Goal: Communication & Community: Answer question/provide support

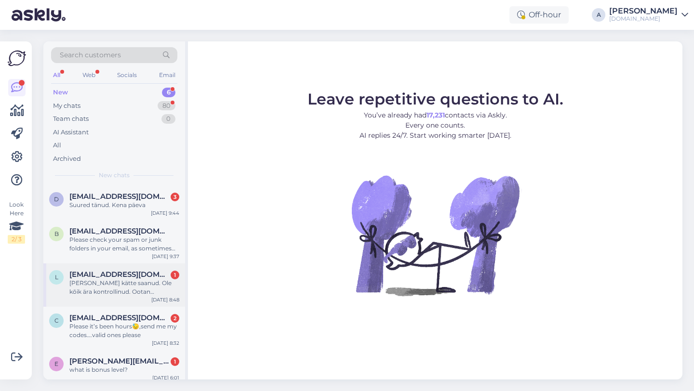
scroll to position [60, 0]
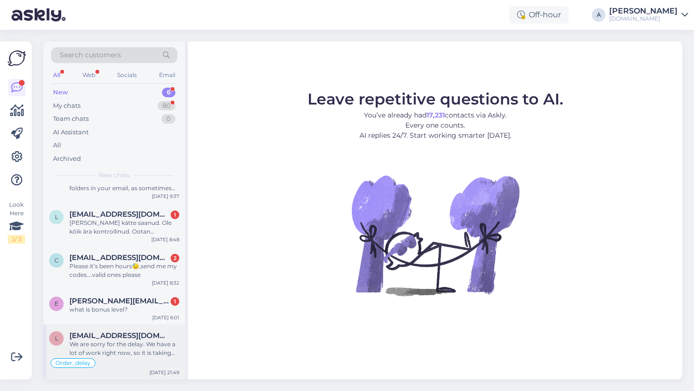
click at [145, 352] on div "We are sorry for the delay. We have a lot of work right now, so it is taking lo…" at bounding box center [124, 348] width 110 height 17
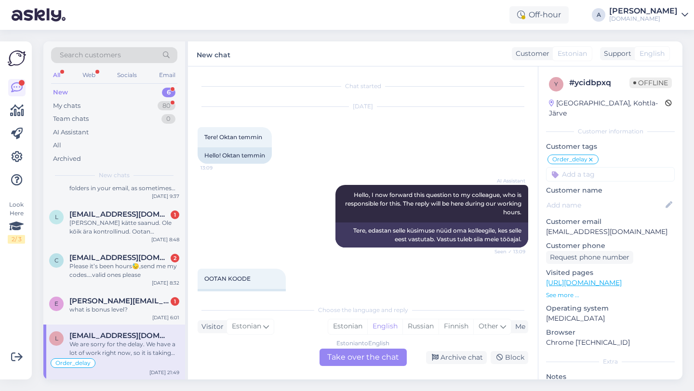
scroll to position [7881, 0]
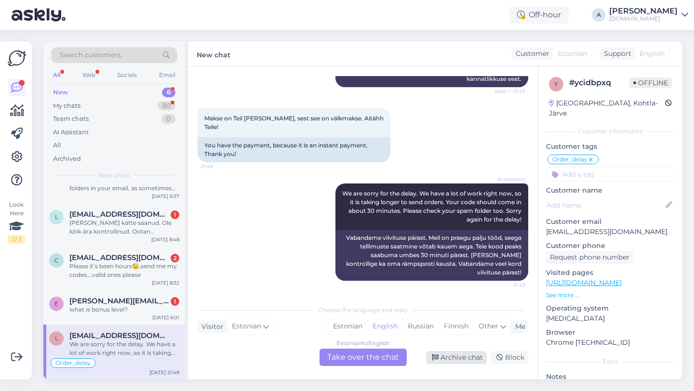
click at [459, 357] on div "Archive chat" at bounding box center [456, 357] width 61 height 13
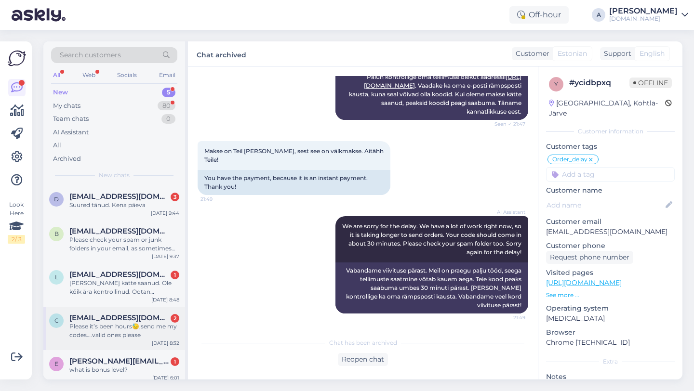
scroll to position [5, 0]
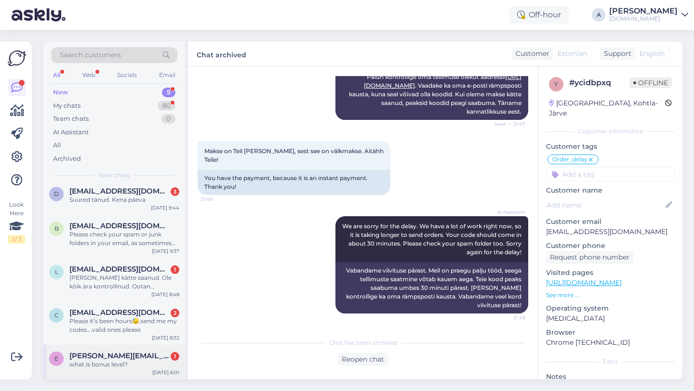
click at [142, 362] on div "what is bonus level?" at bounding box center [124, 364] width 110 height 9
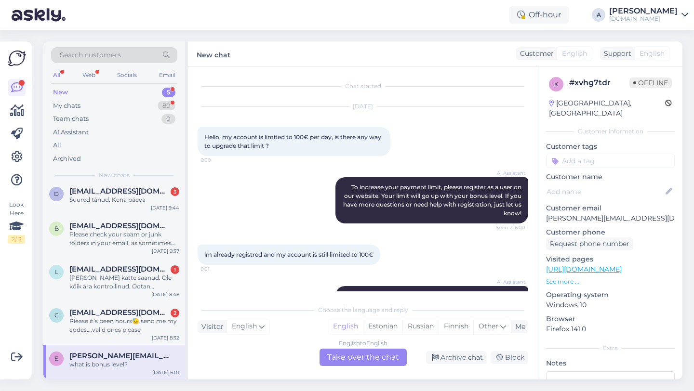
scroll to position [84, 0]
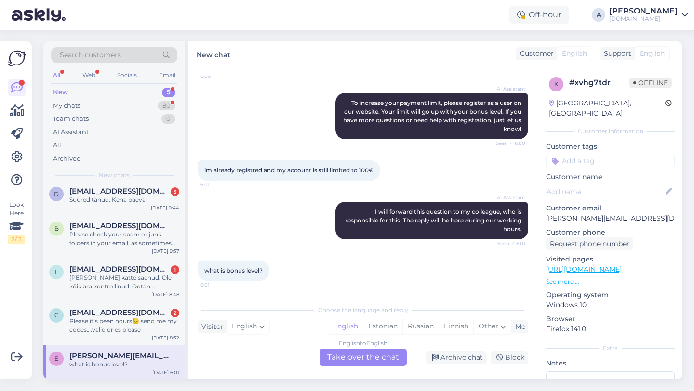
click at [352, 362] on div "English to English Take over the chat" at bounding box center [362, 357] width 87 height 17
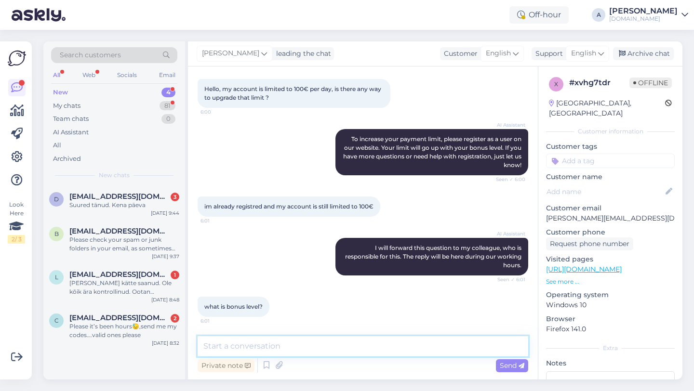
click at [326, 352] on textarea at bounding box center [363, 346] width 330 height 20
type textarea "Hey there!"
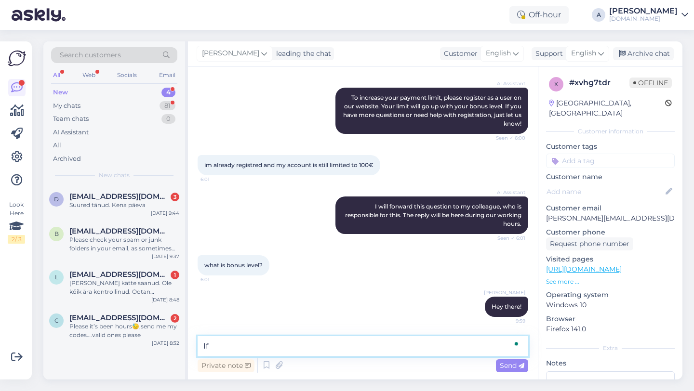
type textarea "I"
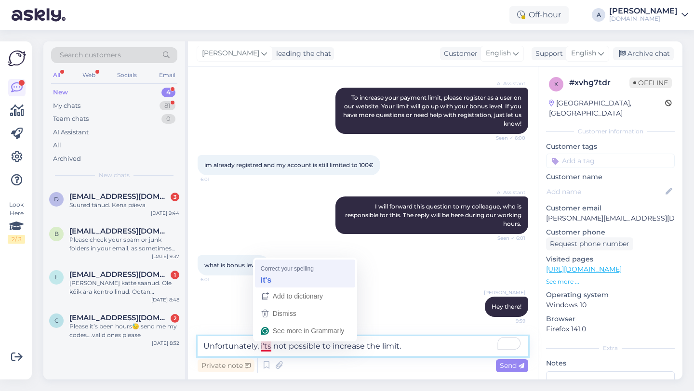
type textarea "Unfortunately, it's not possible to increase the limit."
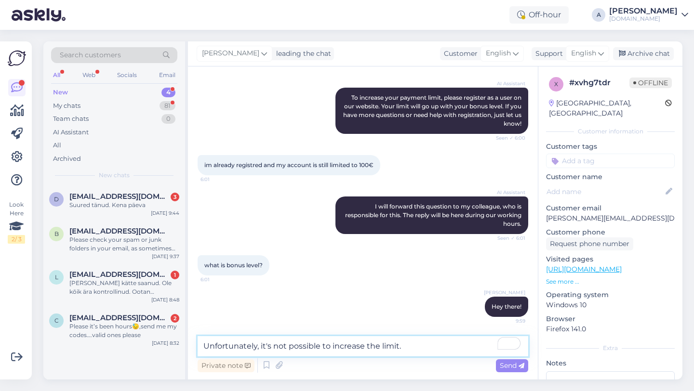
click at [424, 347] on textarea "Unfortunately, it's not possible to increase the limit." at bounding box center [363, 346] width 330 height 20
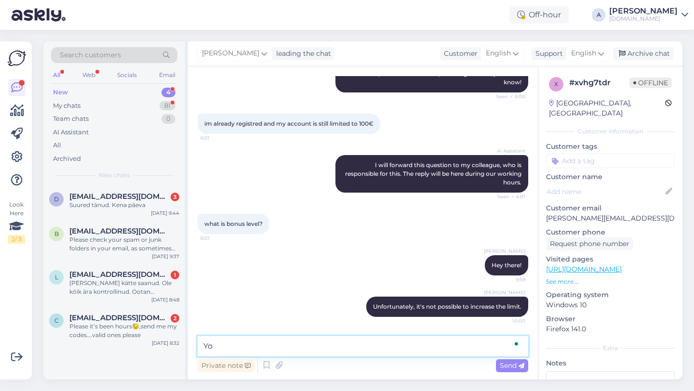
type textarea "Y"
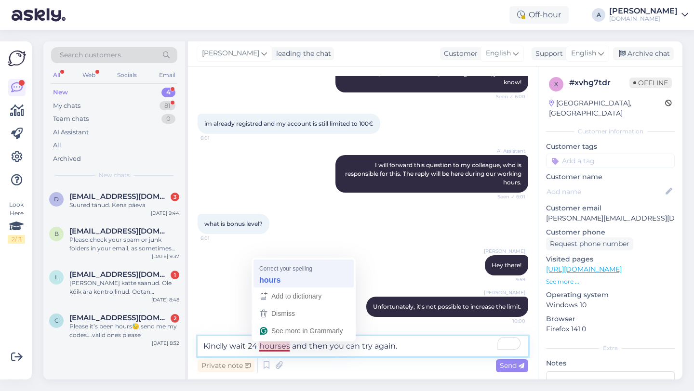
type textarea "Kindly wait 24 hours and then you can try again."
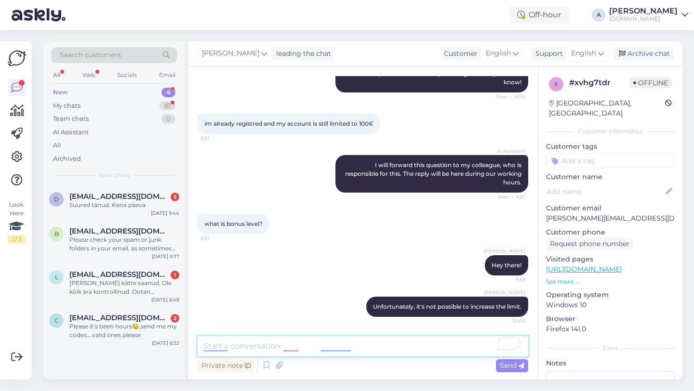
scroll to position [172, 0]
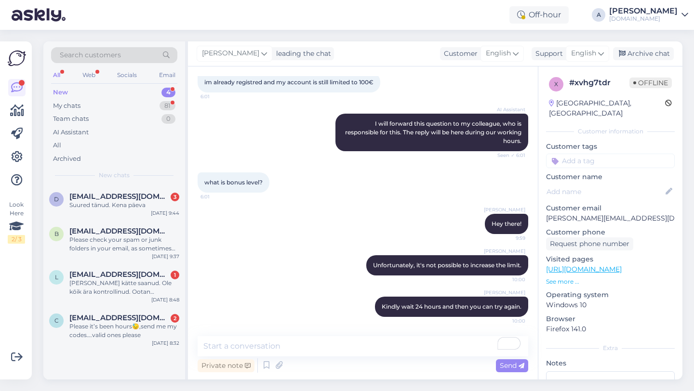
click at [590, 154] on input at bounding box center [610, 161] width 129 height 14
type input "ot"
click at [617, 184] on span "Other" at bounding box center [624, 187] width 17 height 6
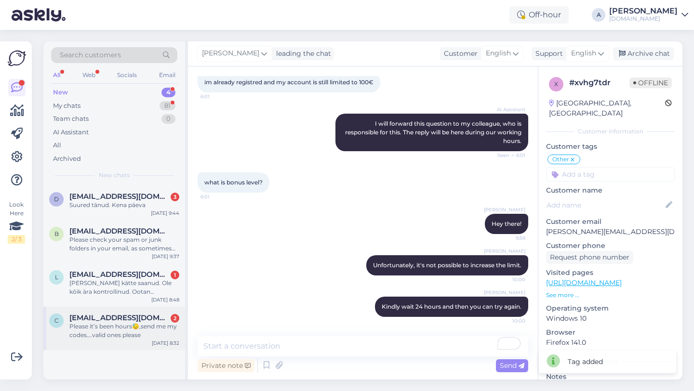
click at [153, 328] on div "Please it’s been hours😓,send me my codes….valid ones please" at bounding box center [124, 330] width 110 height 17
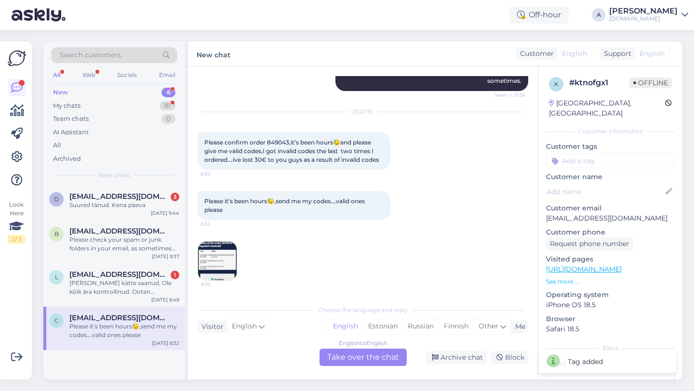
scroll to position [132, 0]
click at [215, 257] on img at bounding box center [217, 261] width 39 height 39
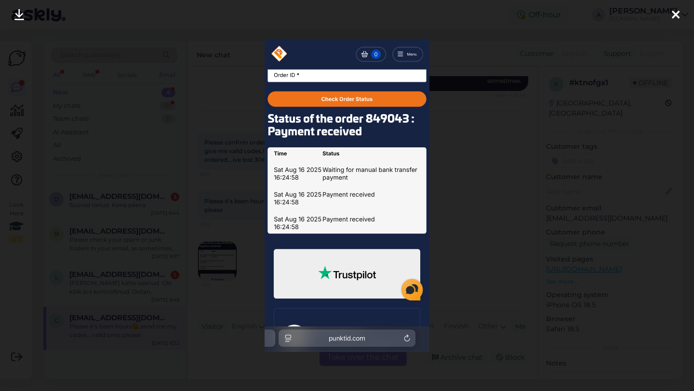
click at [440, 137] on div at bounding box center [347, 195] width 694 height 391
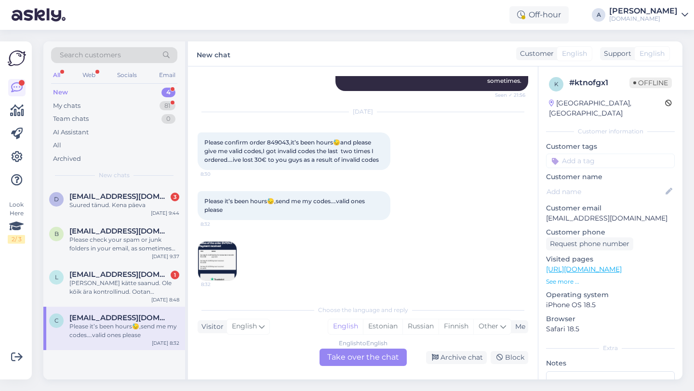
click at [344, 357] on div "English to English Take over the chat" at bounding box center [362, 357] width 87 height 17
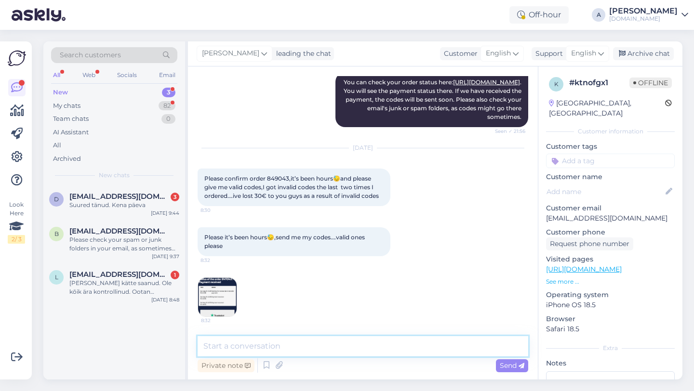
click at [290, 352] on textarea at bounding box center [363, 346] width 330 height 20
type textarea "Hey there!"
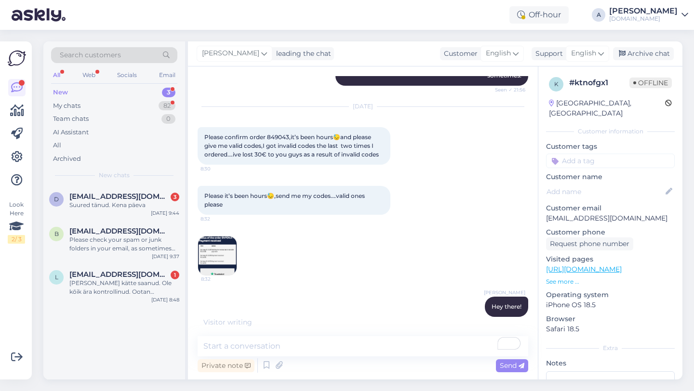
scroll to position [189, 0]
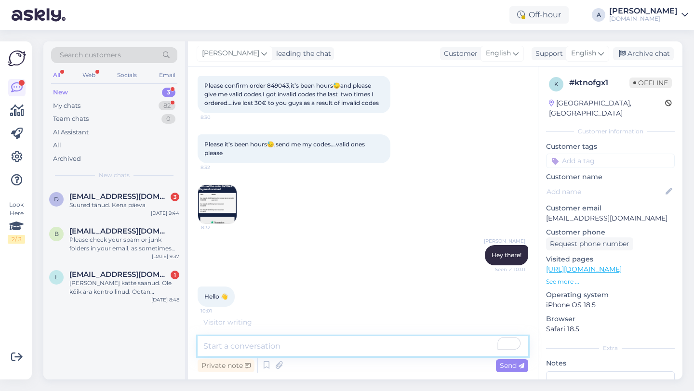
paste textarea "Currently, orders are taking longer than expected to be fulfilled. Your order w…"
type textarea "Currently, orders are taking longer than expected to be fulfilled. Your order w…"
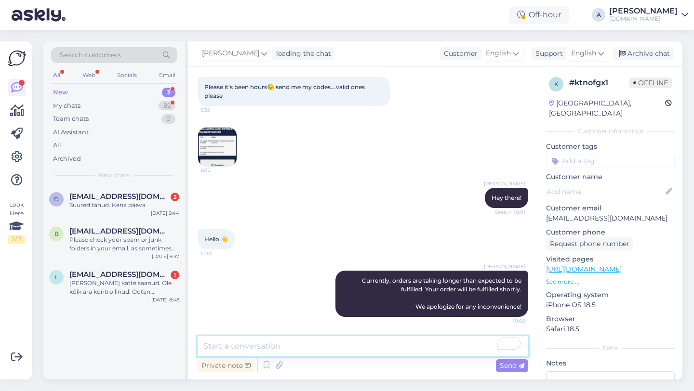
scroll to position [288, 0]
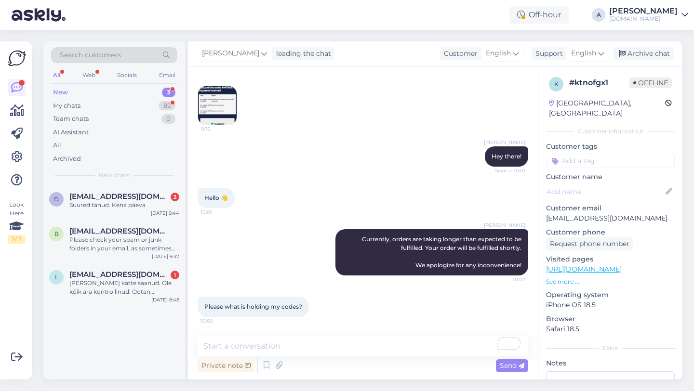
click at [587, 154] on input at bounding box center [610, 161] width 129 height 14
type input "orde"
click at [611, 184] on span "Order_delay" at bounding box center [610, 187] width 35 height 6
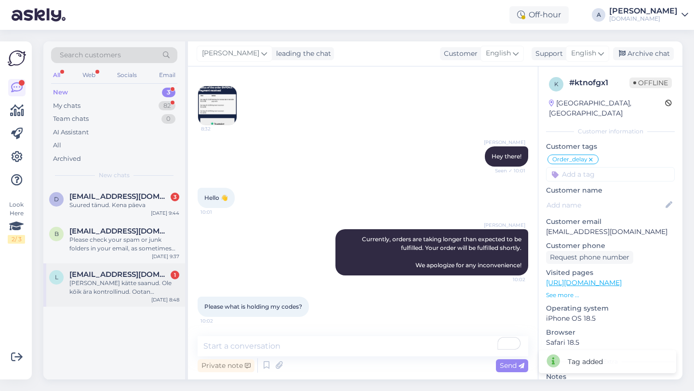
click at [121, 284] on div "Olete makse kätte saanud. Ole kõik ära kontrollinud. Ootan vaid koodide saatmis…" at bounding box center [124, 287] width 110 height 17
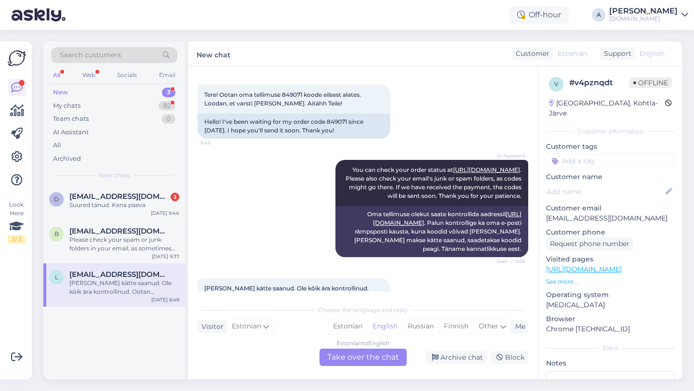
scroll to position [978, 0]
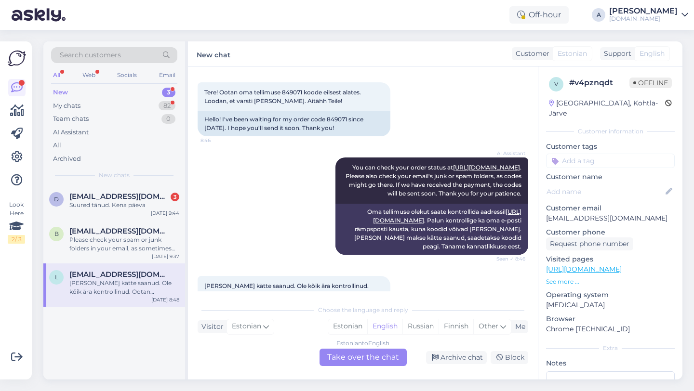
click at [355, 356] on div "Estonian to English Take over the chat" at bounding box center [362, 357] width 87 height 17
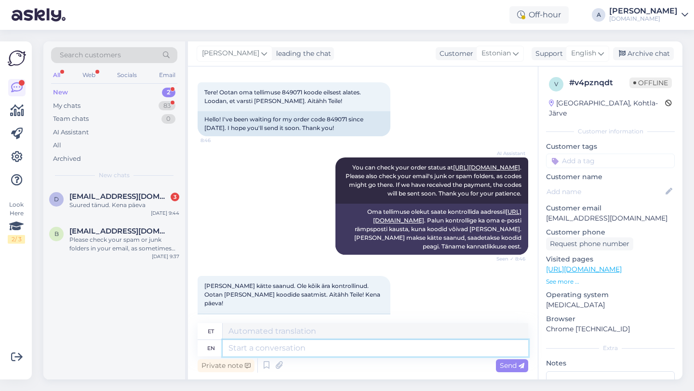
click at [321, 349] on textarea at bounding box center [375, 348] width 305 height 16
type textarea "Hey t"
type textarea "Hei"
type textarea "Hey there!"
type textarea "Tere!"
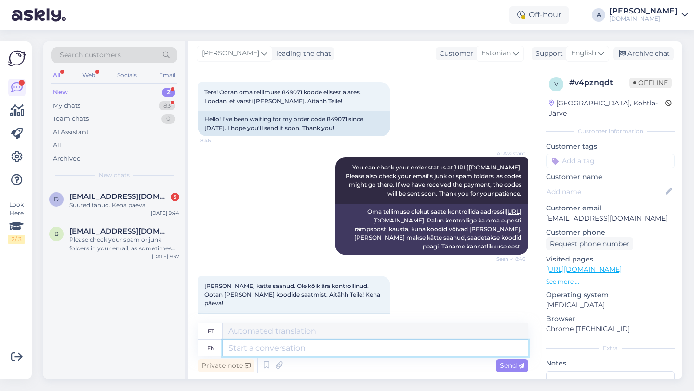
scroll to position [1097, 0]
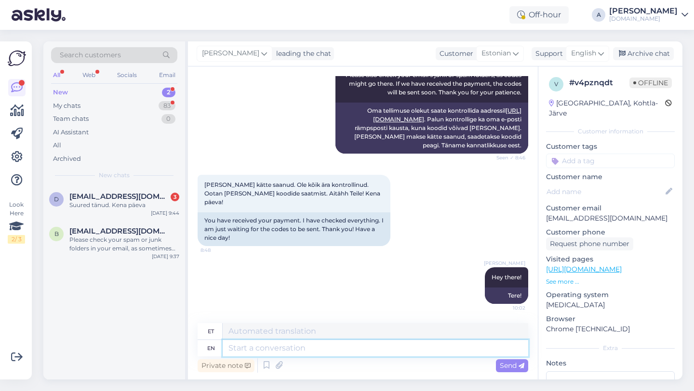
paste textarea "Currently, orders are taking longer than expected to be fulfilled. Your order w…"
type textarea "Currently, orders are taking longer than expected to be fulfilled. Your order w…"
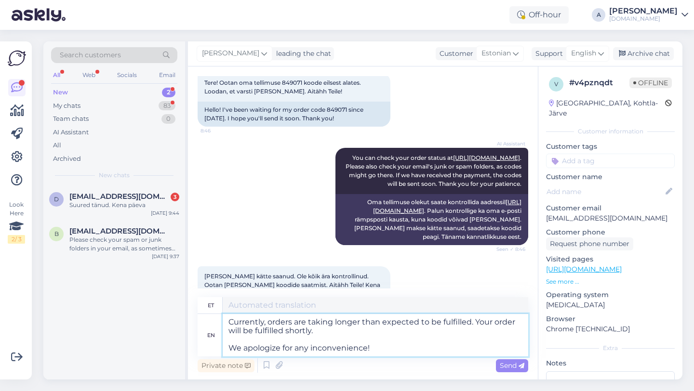
scroll to position [981, 0]
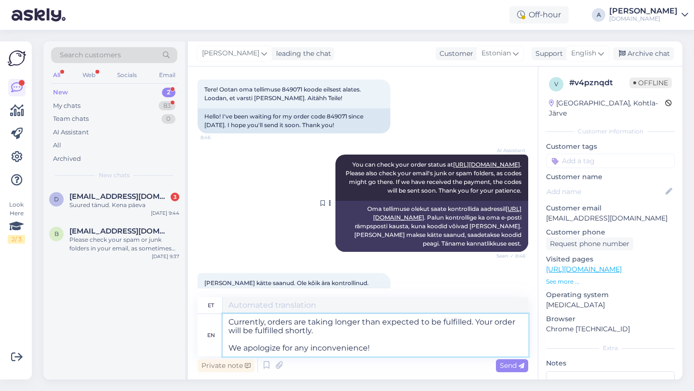
type textarea "Praegu võtab tellimuste täitmine oodatust kauem aega. Teie tellimus täidetakse …"
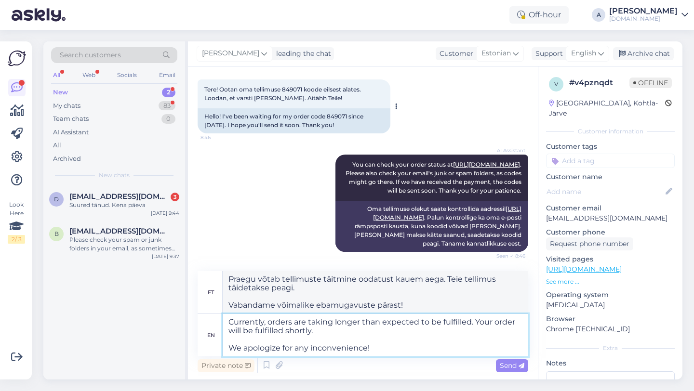
type textarea "Currently, orders are taking longer than expected to be fulfilled. Your order w…"
drag, startPoint x: 348, startPoint y: 132, endPoint x: 328, endPoint y: 133, distance: 20.2
click at [328, 133] on div "Hello! I've been waiting for my order code 849071 since yesterday. I hope you'l…" at bounding box center [294, 120] width 193 height 25
copy div "849071"
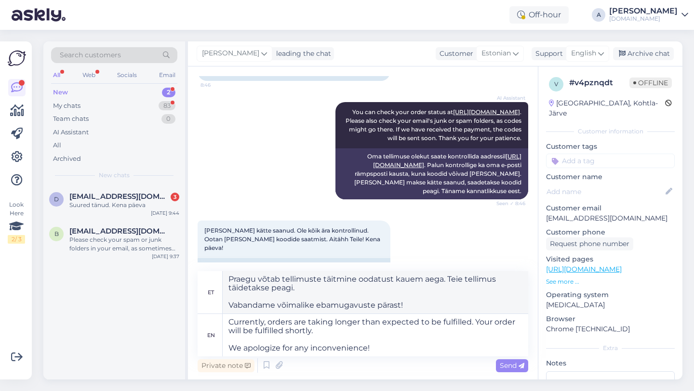
scroll to position [1044, 0]
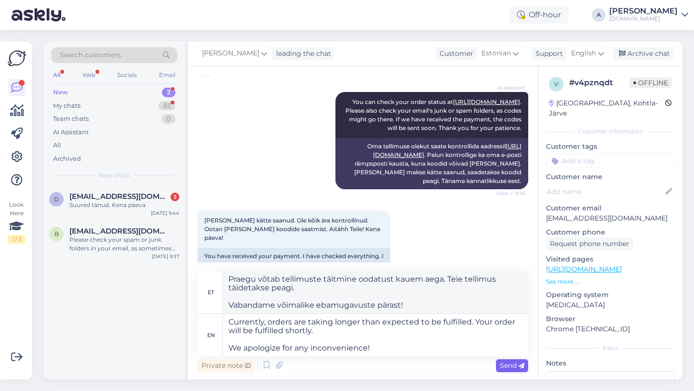
click at [504, 364] on span "Send" at bounding box center [512, 365] width 25 height 9
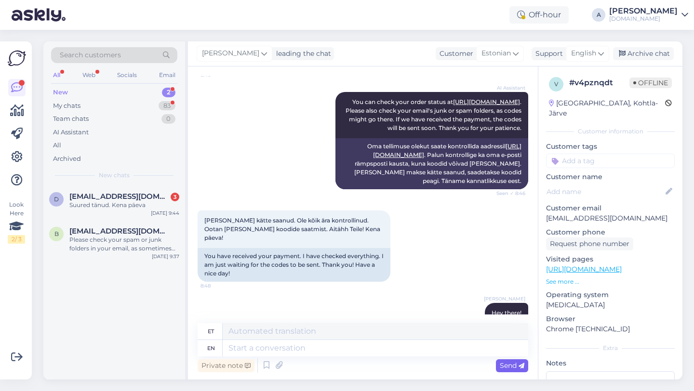
scroll to position [1207, 0]
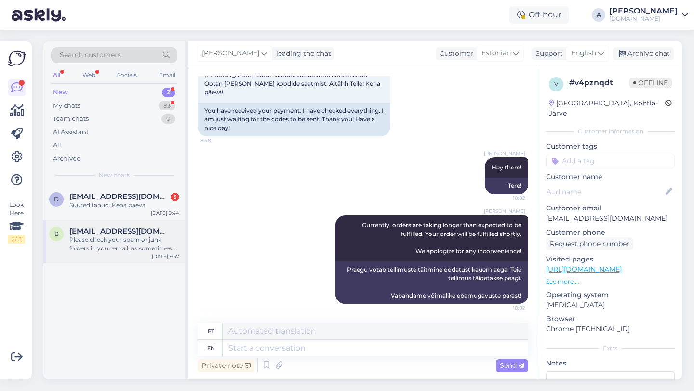
click at [129, 240] on div "Please check your spam or junk folders in your email, as sometimes the codes mi…" at bounding box center [124, 244] width 110 height 17
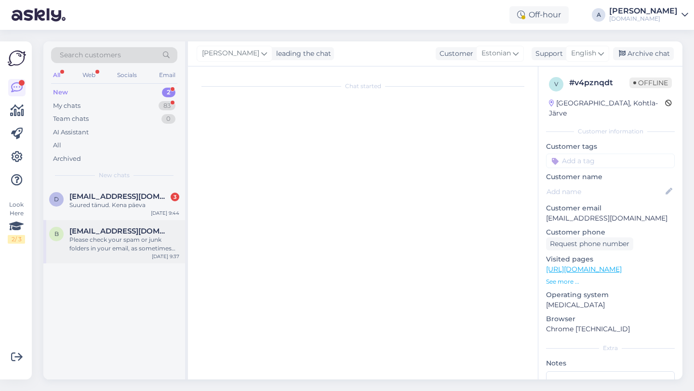
scroll to position [241, 0]
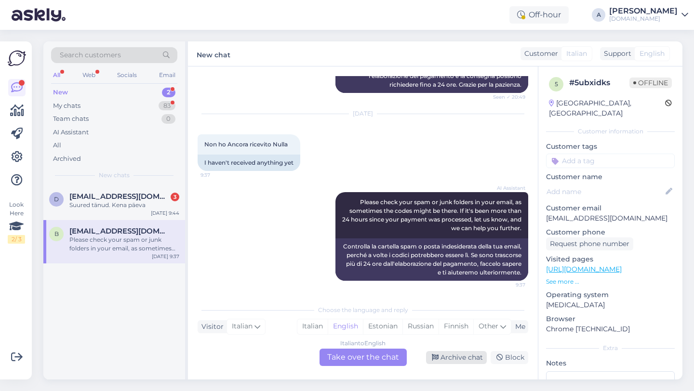
click at [466, 360] on div "Archive chat" at bounding box center [456, 357] width 61 height 13
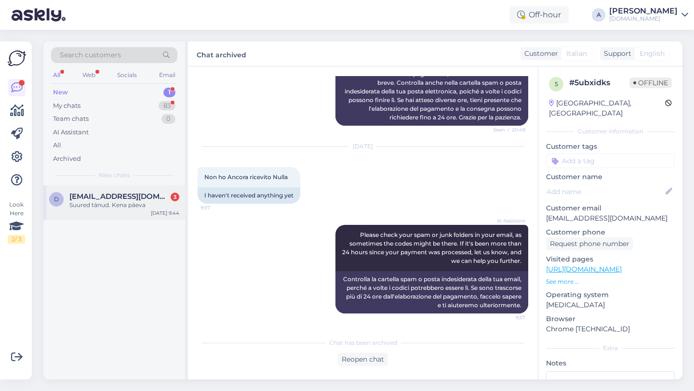
click at [136, 207] on div "Suured tänud. Kena päeva" at bounding box center [124, 205] width 110 height 9
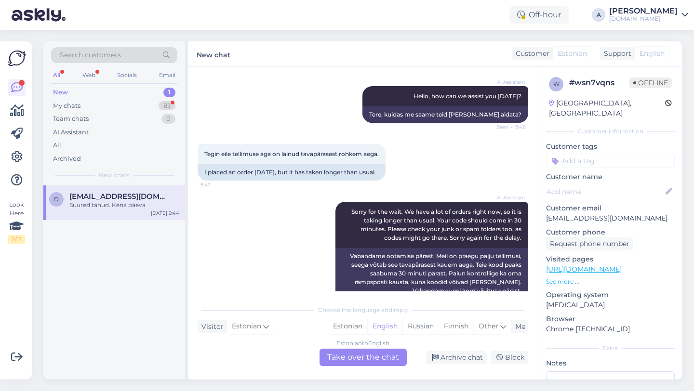
scroll to position [0, 0]
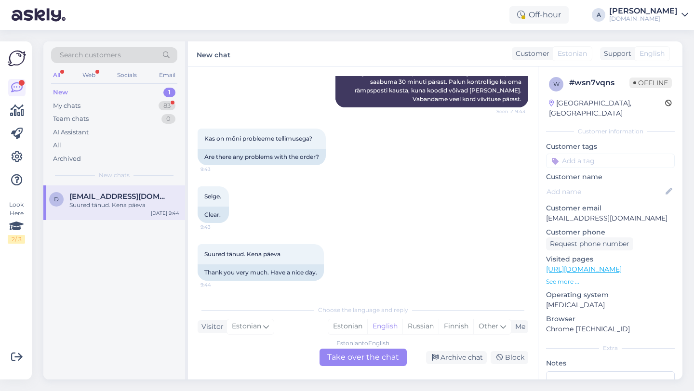
click at [370, 359] on div "Estonian to English Take over the chat" at bounding box center [362, 357] width 87 height 17
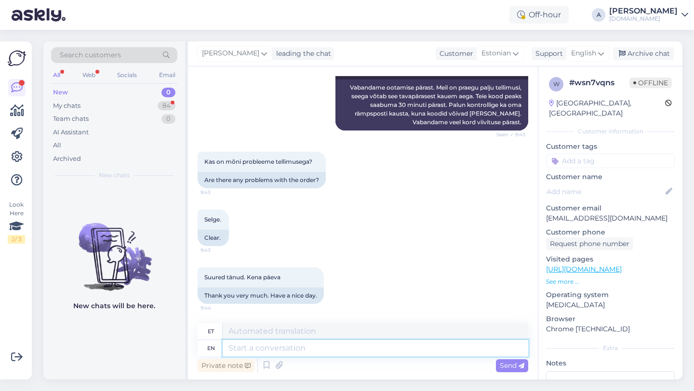
click at [330, 342] on textarea at bounding box center [375, 348] width 305 height 16
type textarea "Hey t"
type textarea "Hei"
type textarea "Hey there!"
type textarea "Tere!"
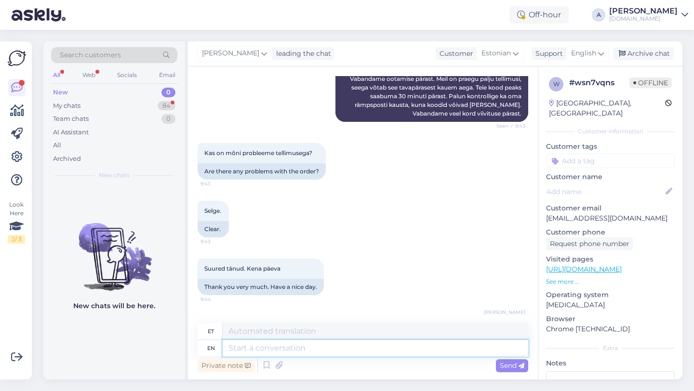
scroll to position [334, 0]
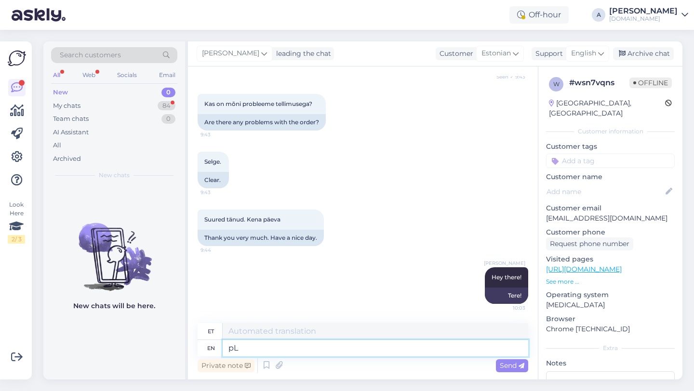
type textarea "p"
type textarea "Please sha"
type textarea "Palun"
type textarea "Please share y"
type textarea "Palun jaga"
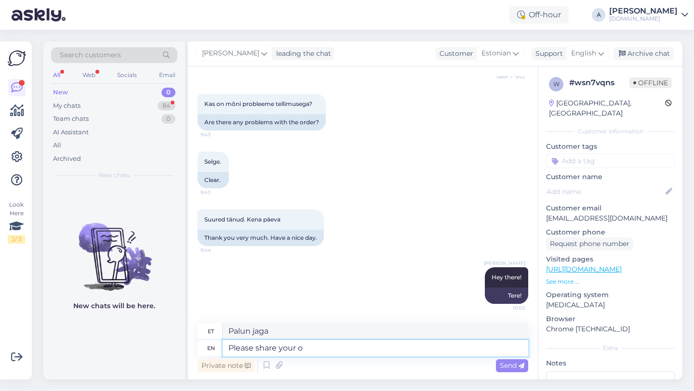
type textarea "Please share your or"
type textarea "Palun jaga oma"
type textarea "Please share your order nu"
type textarea "Palun jaga oma tellimust"
type textarea "Please share your order number wi"
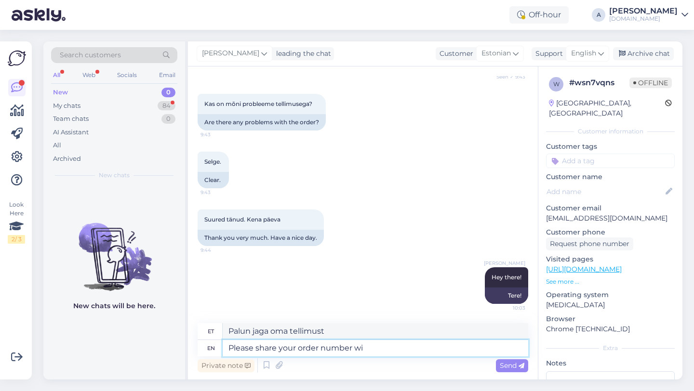
type textarea "Palun jagage oma tellimuse numbrit"
type textarea "Please share your order number with me"
type textarea "Palun jaga oma tellimuse numbrit"
type textarea "Please share your order number with me."
type textarea "Palun jaga minuga oma tellimuse numbrit."
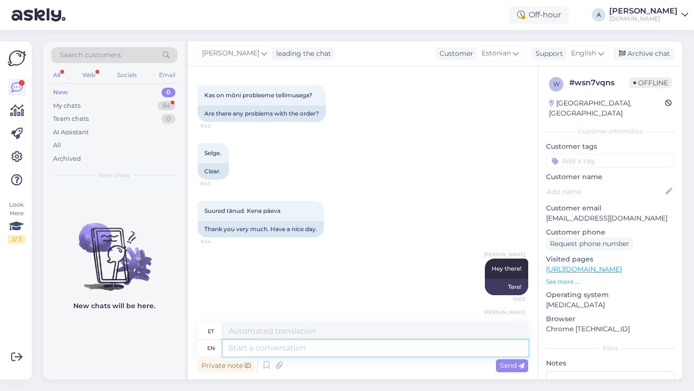
scroll to position [392, 0]
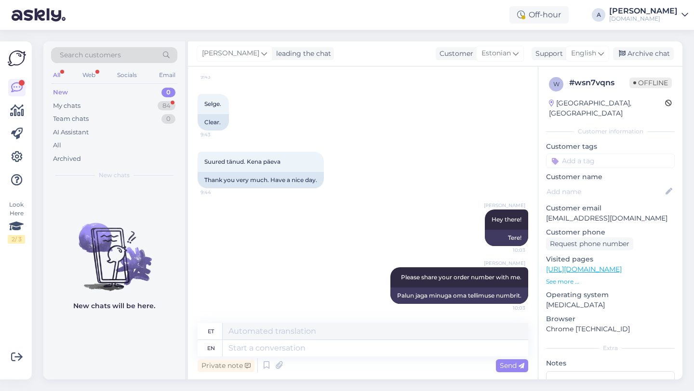
click at [605, 154] on input at bounding box center [610, 161] width 129 height 14
type input "o"
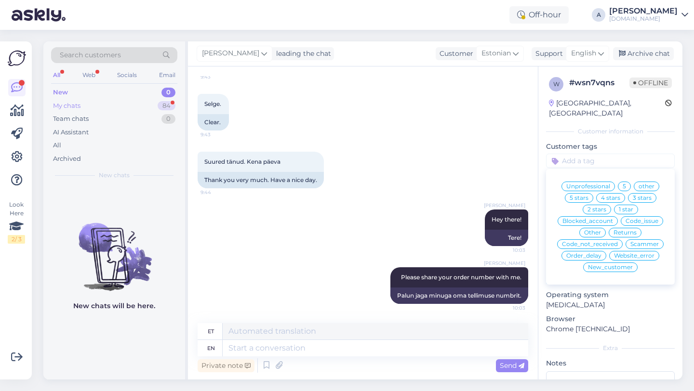
click at [161, 102] on div "84" at bounding box center [167, 106] width 18 height 10
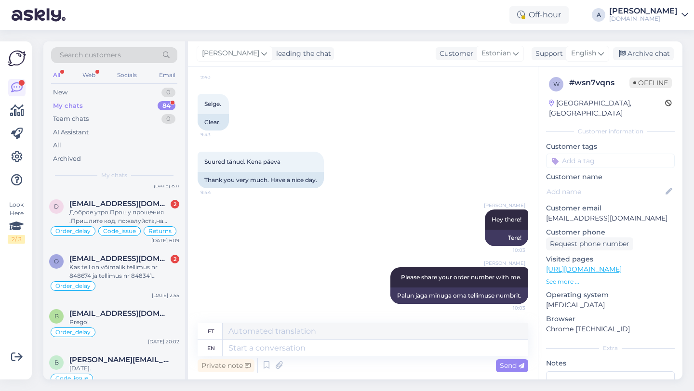
scroll to position [458, 0]
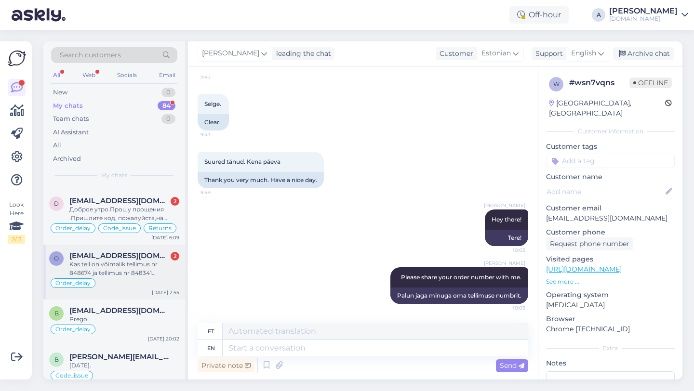
click at [135, 262] on div "Kas teil on võimalik tellimus nr 848674 ja tellimus nr 848341 täna mulle ära sa…" at bounding box center [124, 268] width 110 height 17
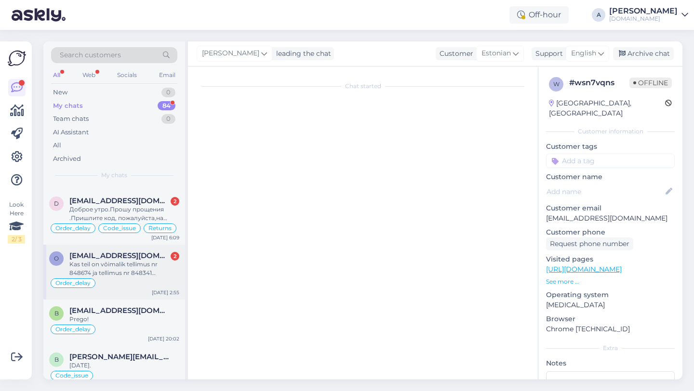
scroll to position [1175, 0]
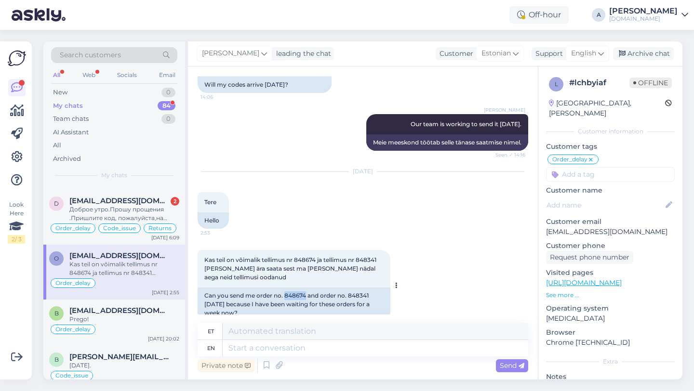
drag, startPoint x: 306, startPoint y: 278, endPoint x: 284, endPoint y: 278, distance: 21.7
click at [284, 288] on div "Can you send me order no. 848674 and order no. 848341 today because I have been…" at bounding box center [294, 305] width 193 height 34
copy div "848674"
drag, startPoint x: 369, startPoint y: 277, endPoint x: 349, endPoint y: 278, distance: 20.3
click at [349, 288] on div "Can you send me order no. 848674 and order no. 848341 today because I have been…" at bounding box center [294, 305] width 193 height 34
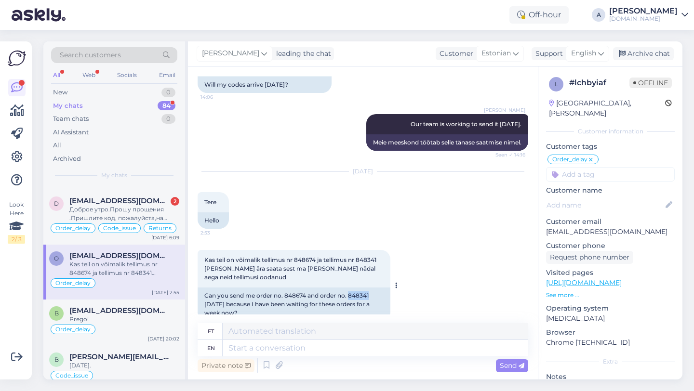
copy div "848341"
click at [267, 347] on textarea at bounding box center [375, 348] width 305 height 16
click at [276, 350] on textarea at bounding box center [375, 348] width 305 height 16
type textarea "Thanks"
type textarea "Tänud"
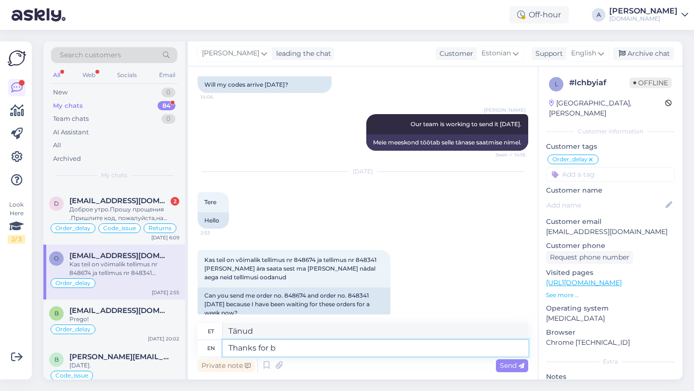
type textarea "Thanks for be"
type textarea "Tänan teid"
type textarea "Thanks for being to"
type textarea "Tänan teid olemise eest"
type textarea "Thanks for being to p"
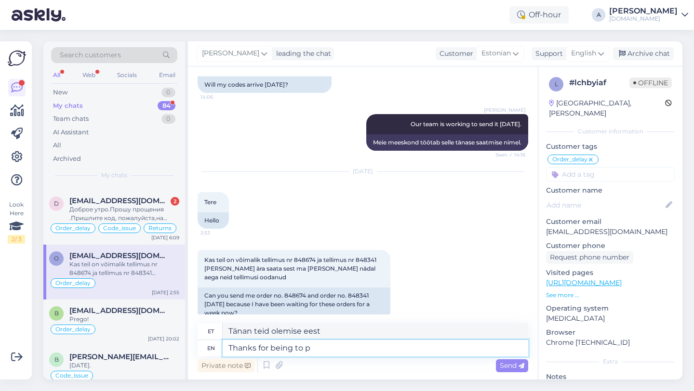
type textarea "Tänan teid, et olete"
type textarea "Thanks for being to patient."
type textarea "Tänan kannatlikkuse eest."
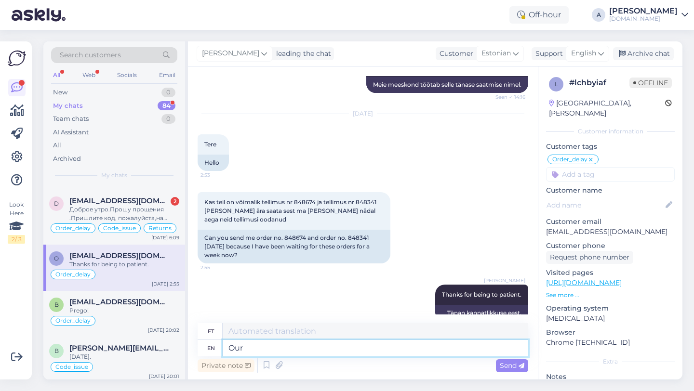
type textarea "Our t"
type textarea "Meie"
type textarea "Our team"
type textarea "Meie meeskond"
type textarea "Our"
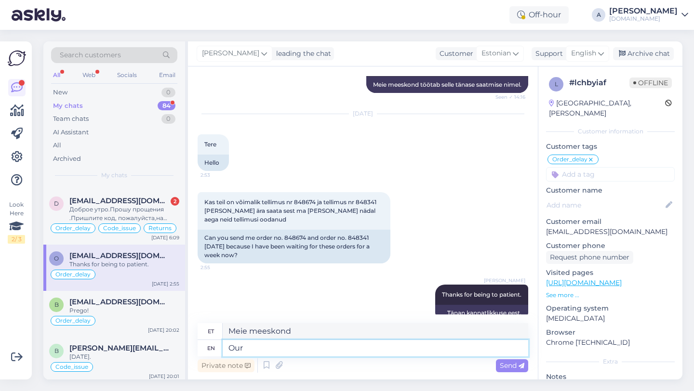
type textarea "Meie"
type textarea "O"
type textarea "y"
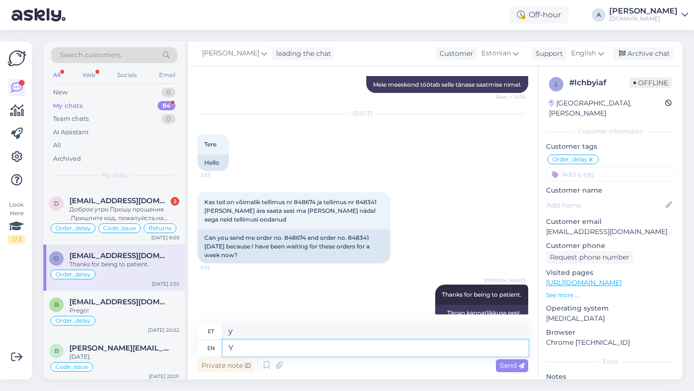
type textarea "Yo"
type textarea "Jah"
type textarea "You"
type textarea "Sina"
type textarea "You should"
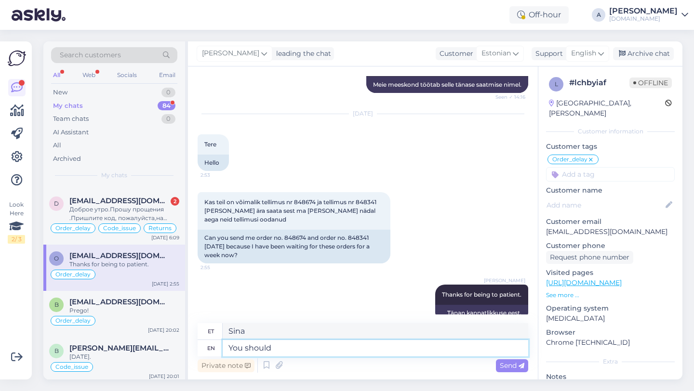
type textarea "Sa peaksid"
type textarea "You should receive"
type textarea "Sa peaksid saama"
type textarea "You should receive the product"
type textarea "Sa peaksid toote kätte saama"
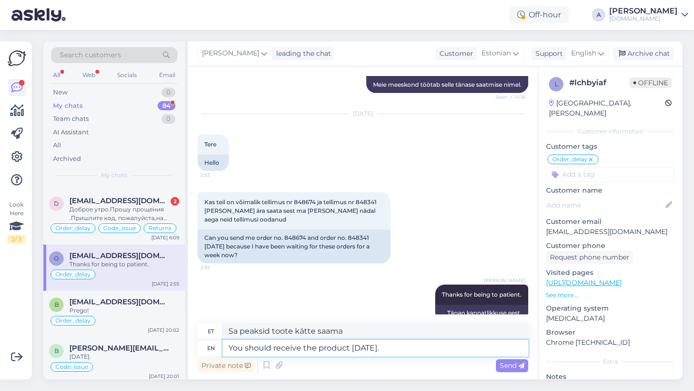
type textarea "You should receive the product tomorrow."
type textarea "Sa peaksid toote homme kätte saama."
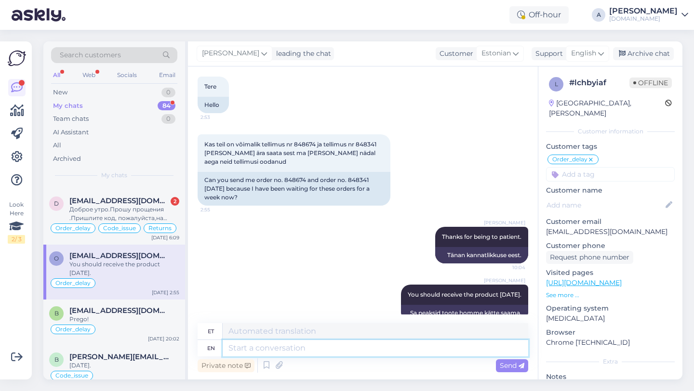
scroll to position [384, 0]
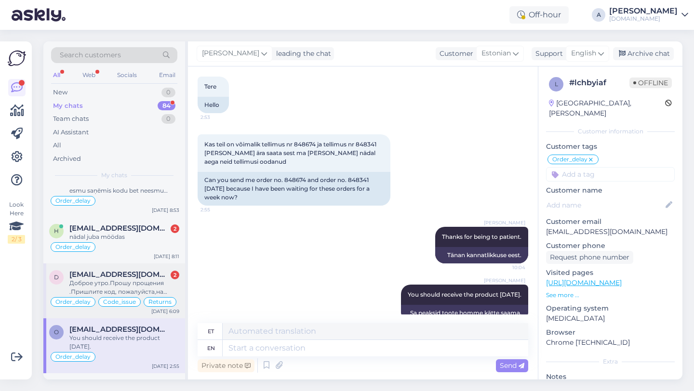
click at [112, 283] on div "Доброе утро.Прошу прощения .Пришлите код, пожалуйста,на карту 50 евро.Заказ 848…" at bounding box center [124, 287] width 110 height 17
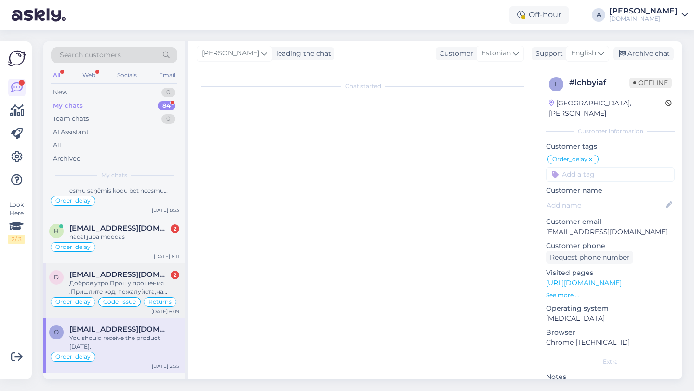
scroll to position [9011, 0]
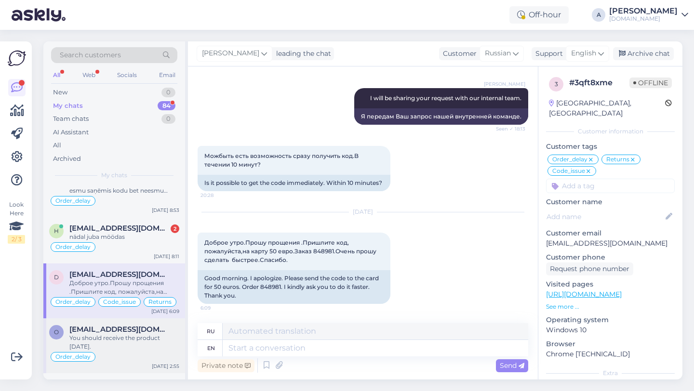
click at [120, 341] on div "You should receive the product tomorrow." at bounding box center [124, 342] width 110 height 17
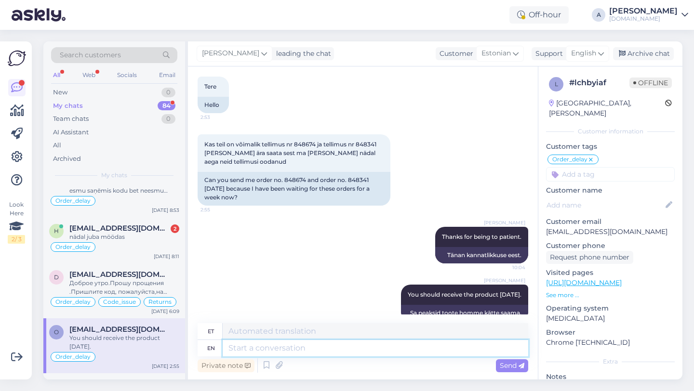
click at [290, 350] on textarea at bounding box center [375, 348] width 305 height 16
type textarea "We"
type textarea "Meie"
type textarea "We apologize f"
type textarea "Vabandame"
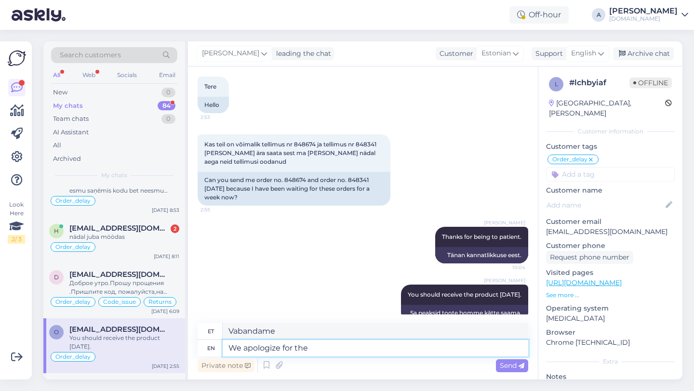
type textarea "We apologize for the d"
type textarea "Vabandame selle pärast"
type textarea "We apologize for the delay."
type textarea "Vabandame viivituse pärast."
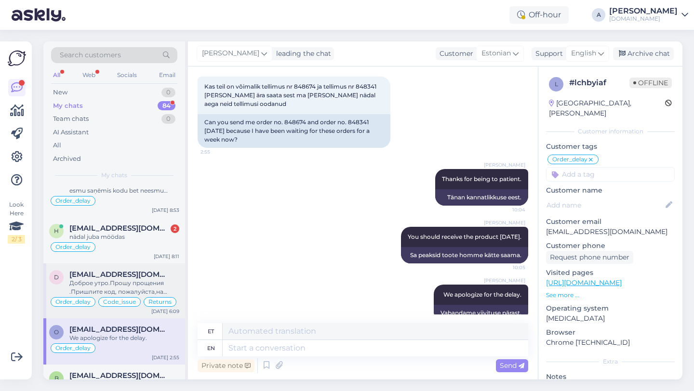
click at [142, 280] on div "Доброе утро.Прошу прощения .Пришлите код, пожалуйста,на карту 50 евро.Заказ 848…" at bounding box center [124, 287] width 110 height 17
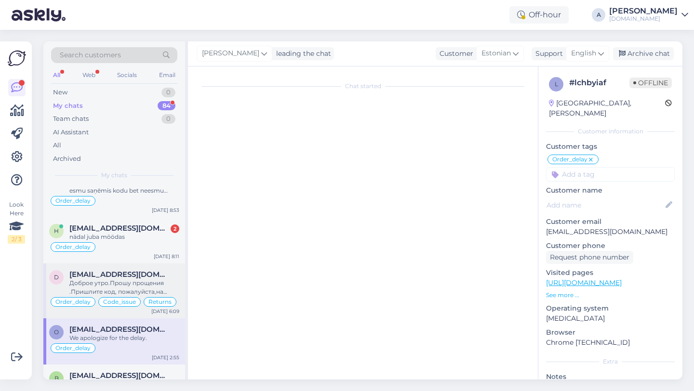
scroll to position [9011, 0]
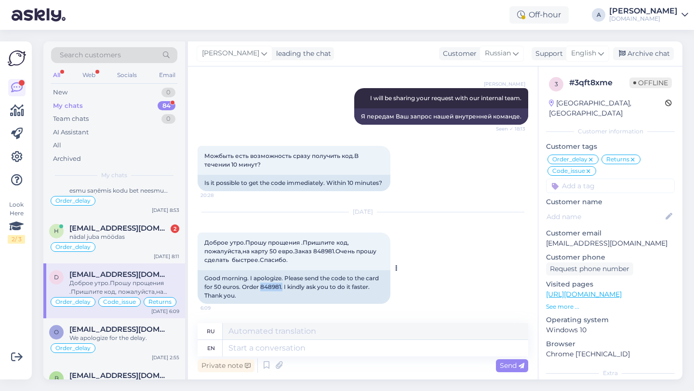
drag, startPoint x: 283, startPoint y: 287, endPoint x: 261, endPoint y: 290, distance: 21.8
click at [261, 290] on div "Good morning. I apologize. Please send the code to the card for 50 euros. Order…" at bounding box center [294, 287] width 193 height 34
copy div "848981."
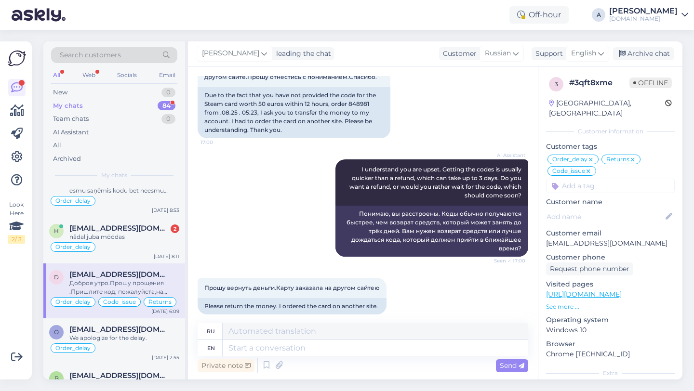
scroll to position [8689, 0]
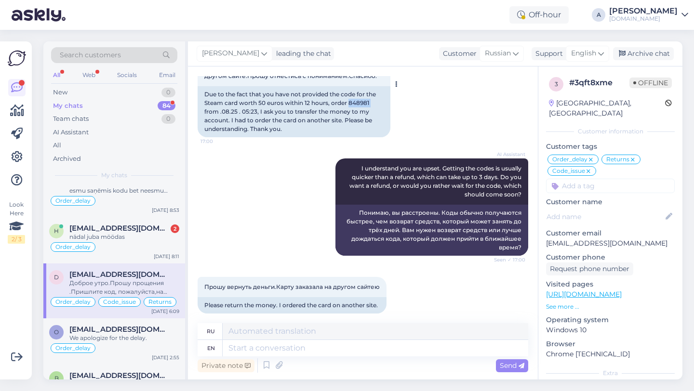
drag, startPoint x: 373, startPoint y: 112, endPoint x: 349, endPoint y: 113, distance: 24.1
click at [349, 113] on div "Due to the fact that you have not provided the code for the Steam card worth 50…" at bounding box center [294, 111] width 193 height 51
copy div "848981"
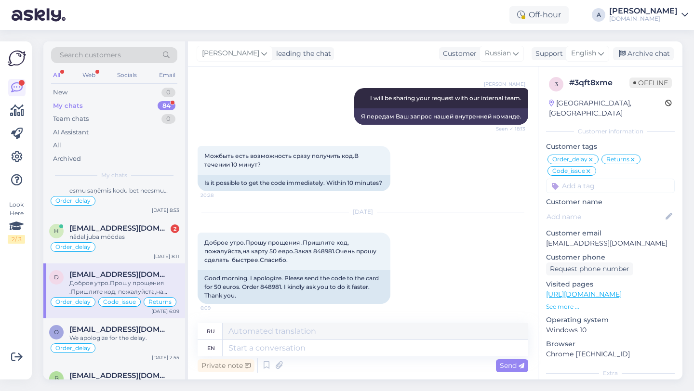
scroll to position [9011, 0]
click at [298, 347] on textarea at bounding box center [375, 348] width 305 height 16
paste textarea "Currently, orders are taking longer than expected to be fulfilled. Your order w…"
type textarea "Currently, orders are taking longer than expected to be fulfilled. Your order w…"
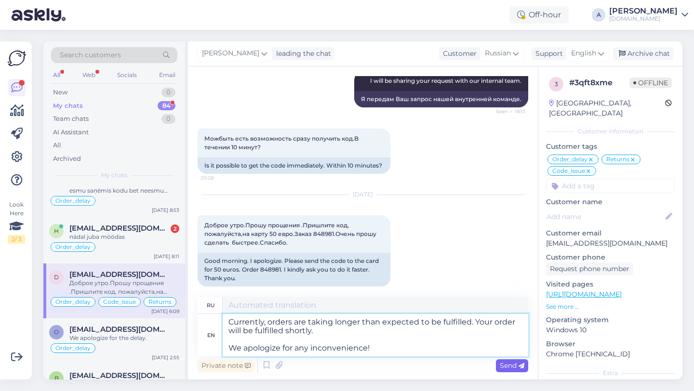
type textarea "В настоящее время обработка заказов занимает больше времени, чем ожидалось. Ваш…"
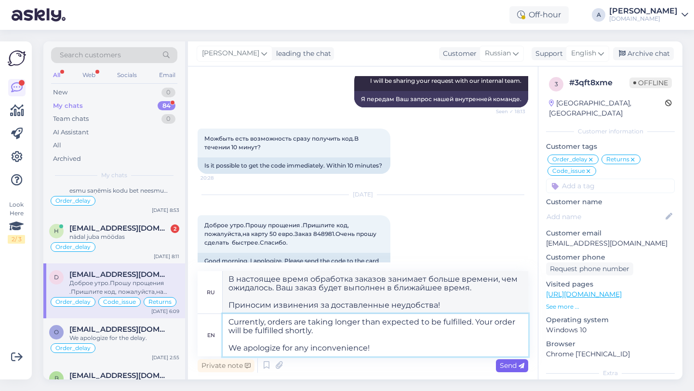
type textarea "Currently, orders are taking longer than expected to be fulfilled. Your order w…"
click at [514, 369] on span "Send" at bounding box center [512, 365] width 25 height 9
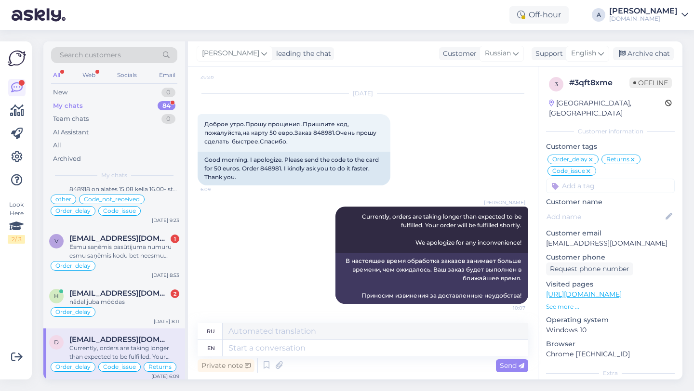
scroll to position [317, 0]
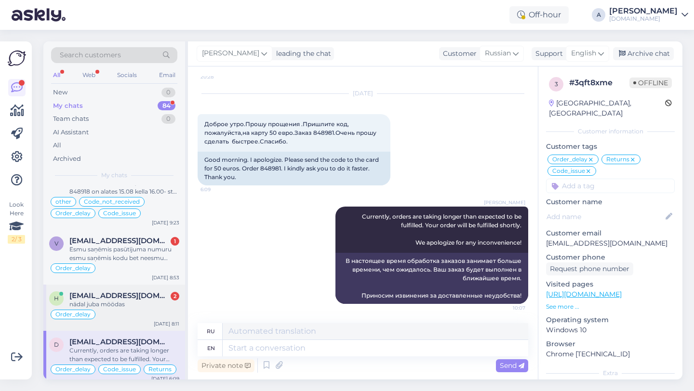
click at [130, 302] on div "nädal juba möödas" at bounding box center [124, 304] width 110 height 9
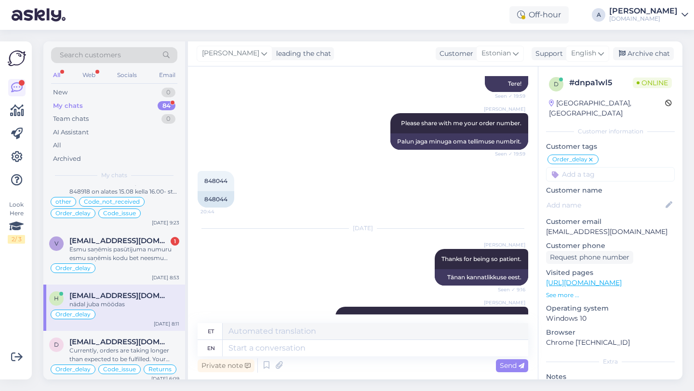
scroll to position [2483, 0]
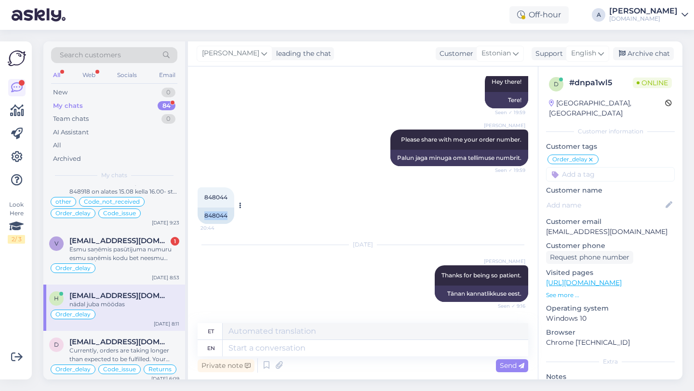
drag, startPoint x: 229, startPoint y: 209, endPoint x: 202, endPoint y: 208, distance: 26.5
click at [202, 208] on div "848044" at bounding box center [216, 216] width 37 height 16
copy div "848044"
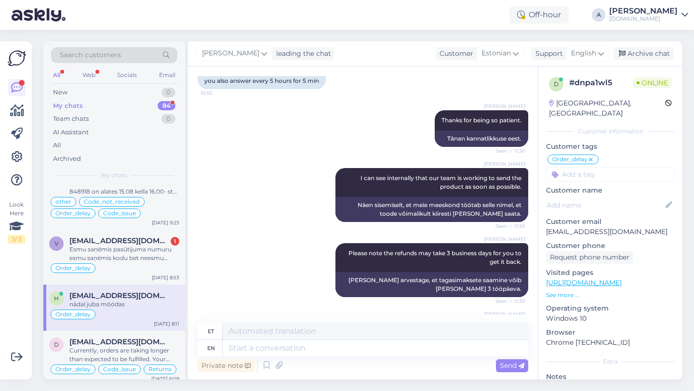
scroll to position [3427, 0]
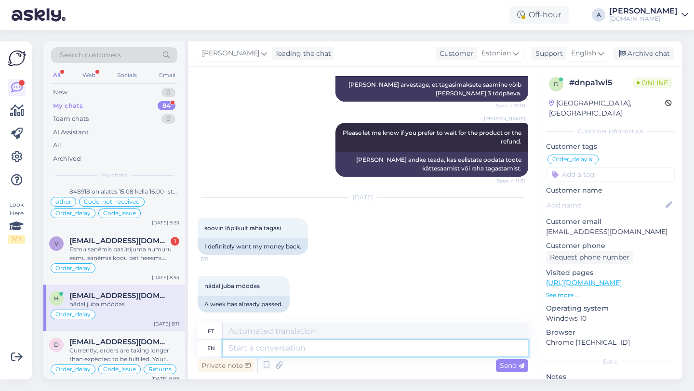
click at [298, 351] on textarea at bounding box center [375, 348] width 305 height 16
type textarea "I w"
type textarea "Mina"
type textarea "I will"
type textarea "Ma teen seda"
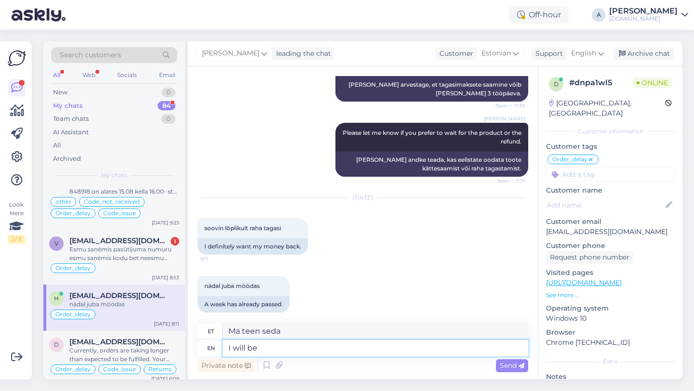
type textarea "I will be s"
type textarea "Ma olen"
type textarea "I will be sharing"
type textarea "Ma jagan"
type textarea "I will be sharing your"
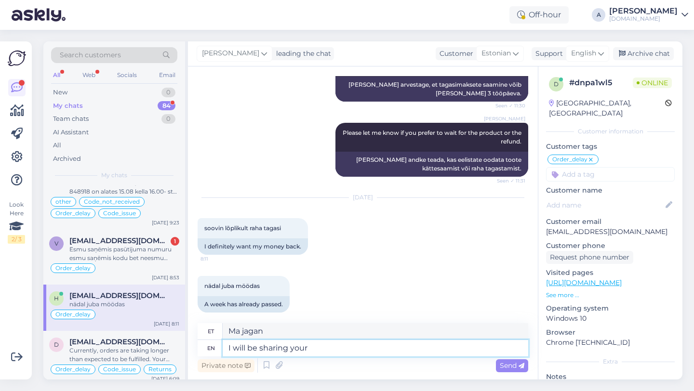
type textarea "Ma jagan sinu"
type textarea "I will be sharing your request"
type textarea "Jagan teie palvet"
type textarea "I will be sharing your request with"
type textarea "Jagan teie palvet teiega"
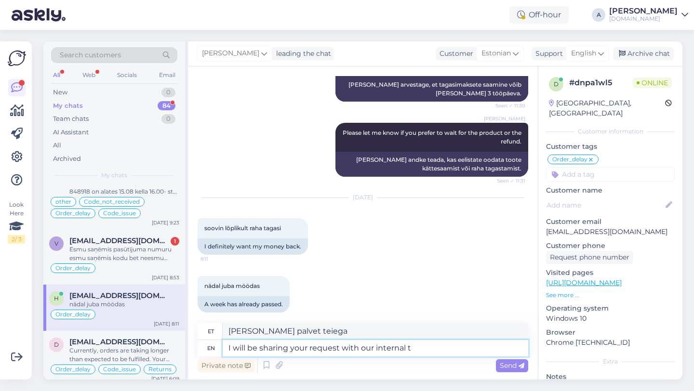
type textarea "I will be sharing your request with our internal te"
type textarea "Jagan teie soovi meie siseringiga"
type textarea "I will be sharing your request with our internal team."
type textarea "Jagan teie päringut meie sisemise meeskonnaga."
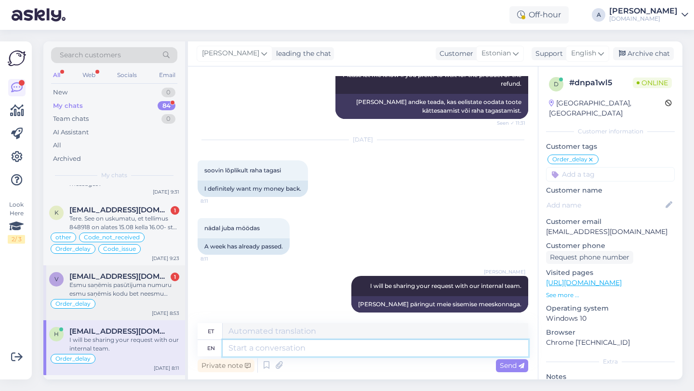
scroll to position [279, 0]
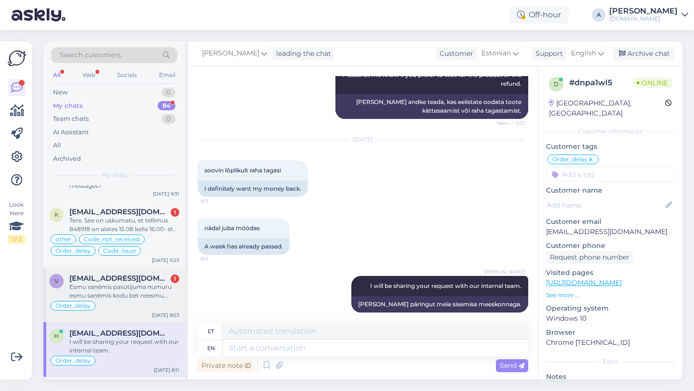
click at [129, 289] on div "Esmu saņēmis pasūtījuma numuru esmu saņēmis kodu bet neesmu izmantojis jo nemāku" at bounding box center [124, 291] width 110 height 17
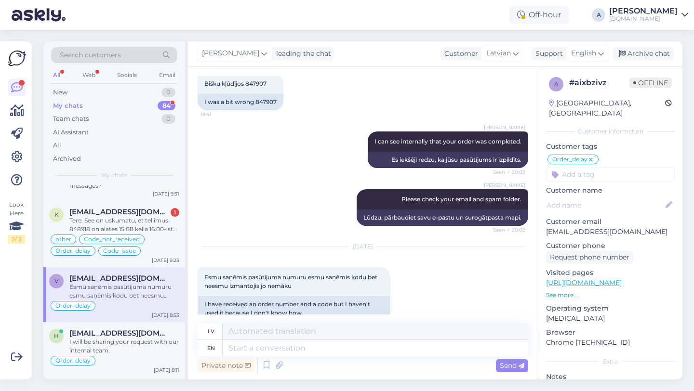
scroll to position [629, 0]
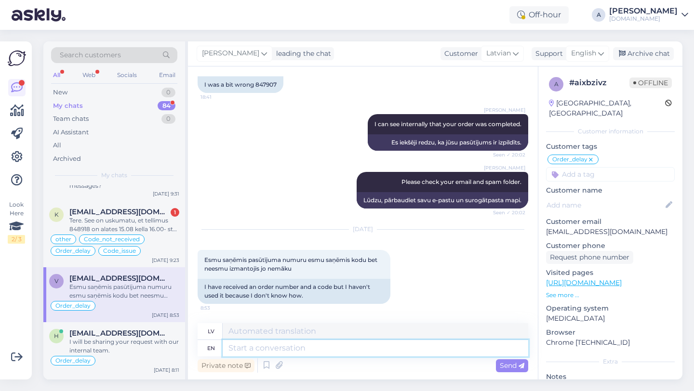
click at [294, 349] on textarea at bounding box center [375, 348] width 305 height 16
type textarea "What"
type textarea "Kas"
type textarea "What was"
type textarea "Kas bija"
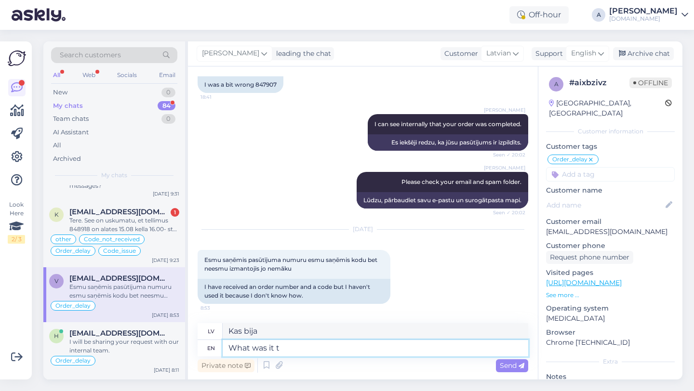
type textarea "What was it th"
type textarea "Kas tas bija?"
type textarea "What was it that"
type textarea "Kas tas bija"
type textarea "What was it that you"
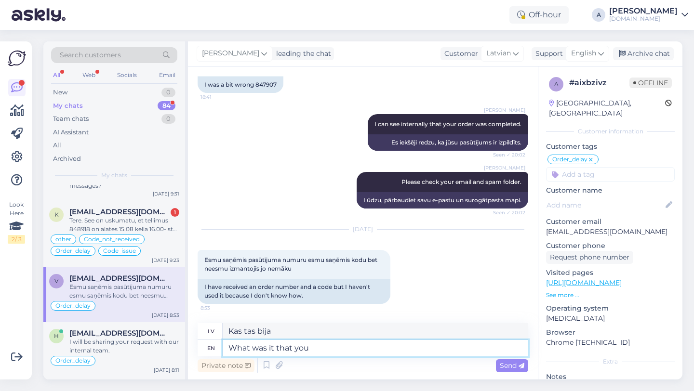
type textarea "Kas tas bija, ka tu"
type textarea "What was it that you bought?"
type textarea "Ko tu biji nopircis?"
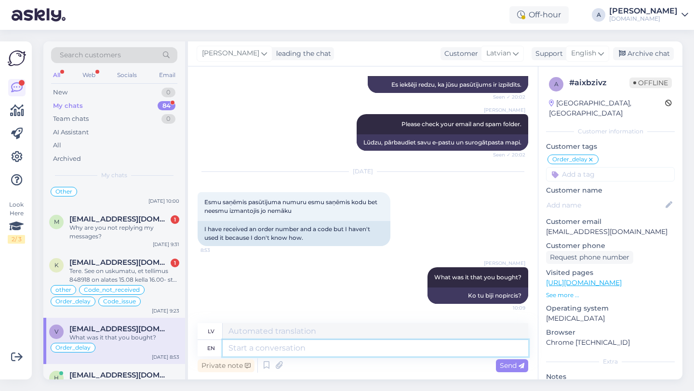
scroll to position [226, 0]
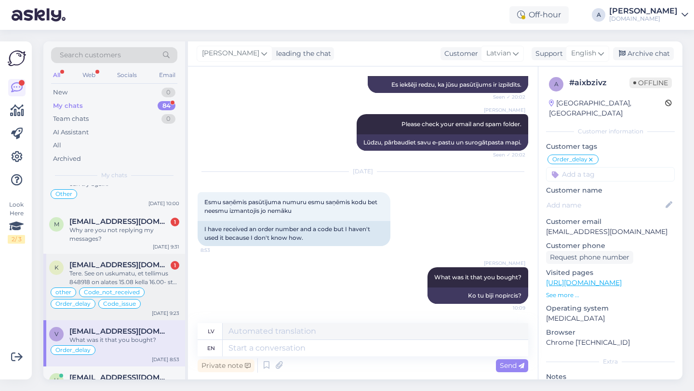
click at [148, 282] on div "Tere. See on uskumatu, et tellimus 848918 on alates 15.08 kella 16.00- st tänas…" at bounding box center [124, 277] width 110 height 17
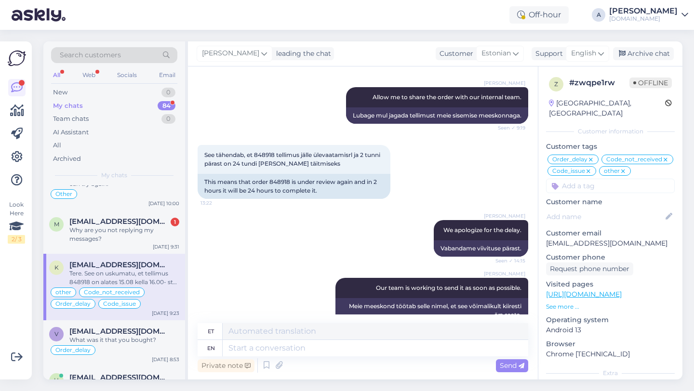
scroll to position [7358, 0]
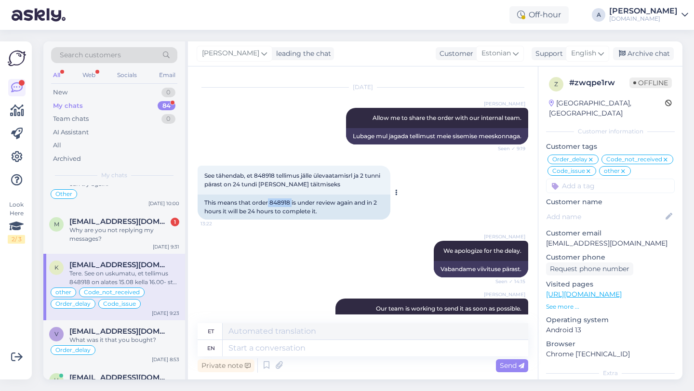
drag, startPoint x: 292, startPoint y: 184, endPoint x: 269, endPoint y: 188, distance: 23.0
click at [269, 195] on div "This means that order 848918 is under review again and in 2 hours it will be 24…" at bounding box center [294, 207] width 193 height 25
copy div "848918"
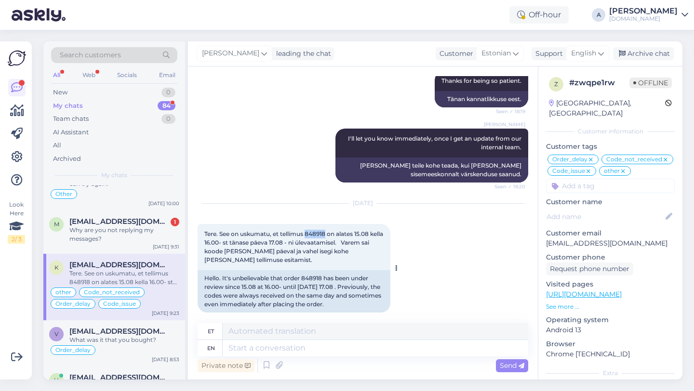
drag, startPoint x: 328, startPoint y: 225, endPoint x: 306, endPoint y: 225, distance: 21.7
click at [306, 230] on span "Tere. See on uskumatu, et tellimus 848918 on alates 15.08 kella 16.00- st tänas…" at bounding box center [294, 246] width 180 height 33
copy span "848918"
click at [303, 348] on textarea at bounding box center [375, 348] width 305 height 16
type textarea "Once"
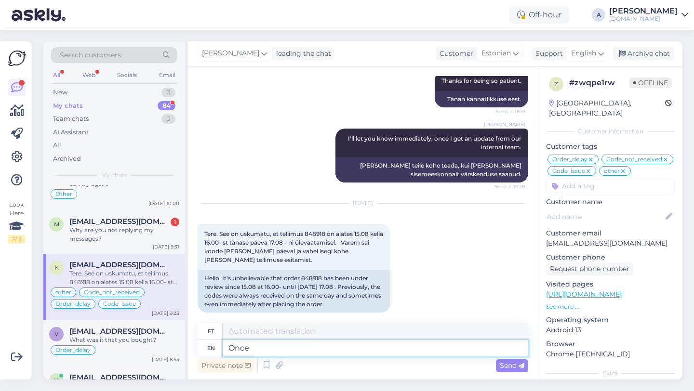
type textarea "Kord"
type textarea "Once again"
type textarea "Taas kord"
type textarea "Once again, we"
type textarea "Taas kord, meie"
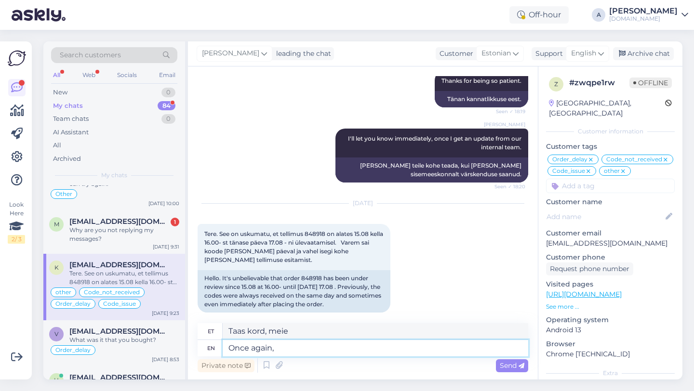
type textarea "Once again"
type textarea "Taas kord"
type textarea "O"
type textarea "Kord"
type textarea "We"
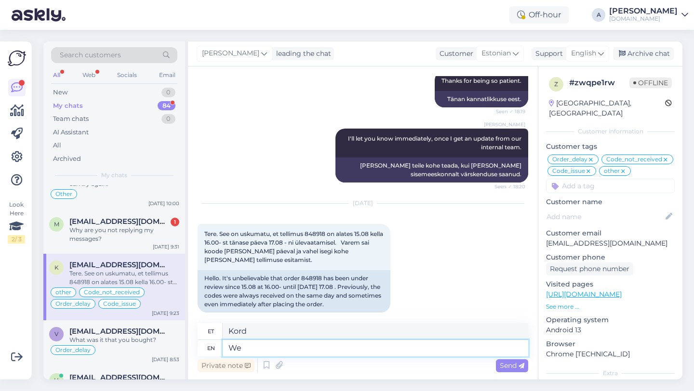
type textarea "Meie"
type textarea "W"
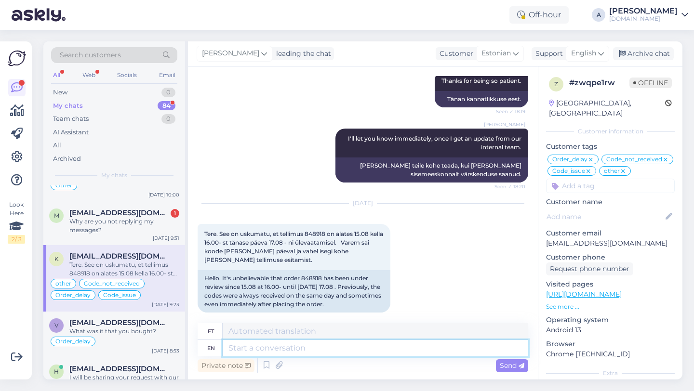
scroll to position [218, 0]
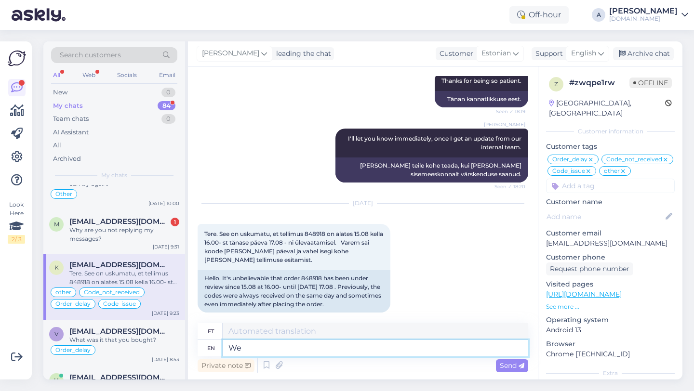
type textarea "W"
click at [268, 348] on textarea at bounding box center [375, 348] width 305 height 16
paste textarea "We sincerely apologize for the delay. I'm going to ask our internal team to exp…"
type textarea "We sincerely apologize for the delay. I'm going to ask our internal team to exp…"
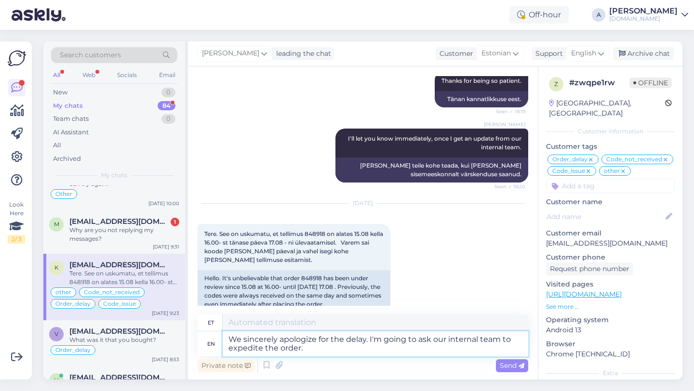
type textarea "Vabandame siiralt viivituse pärast. Palun meie sisemisel meeskonnal tellimuse m…"
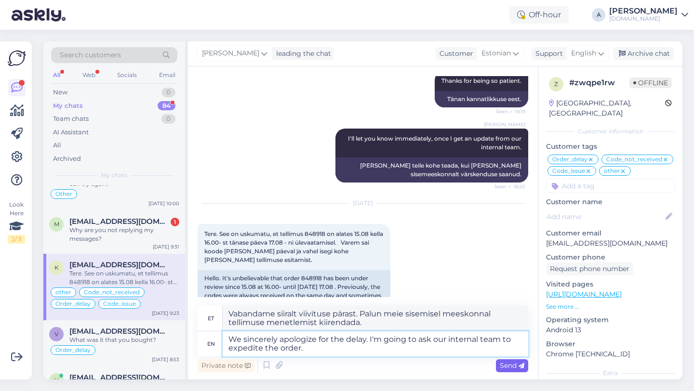
type textarea "We sincerely apologize for the delay. I'm going to ask our internal team to exp…"
click at [508, 368] on span "Send" at bounding box center [512, 365] width 25 height 9
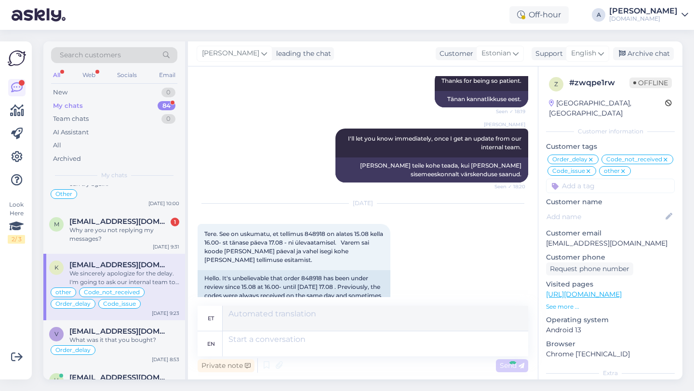
scroll to position [7918, 0]
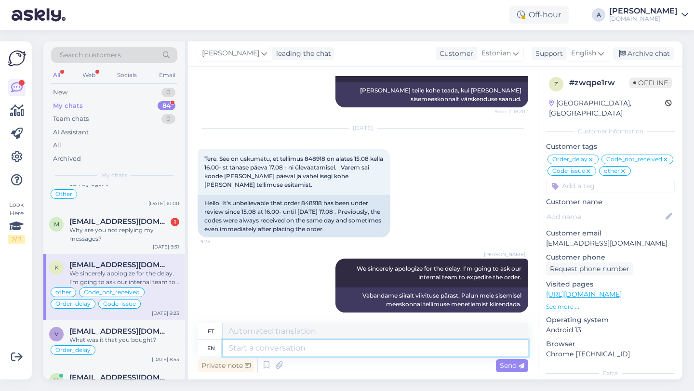
click at [401, 352] on textarea at bounding box center [375, 348] width 305 height 16
type textarea "Please"
type textarea "Palun"
type textarea "Please bear w"
type textarea "Palun kandke"
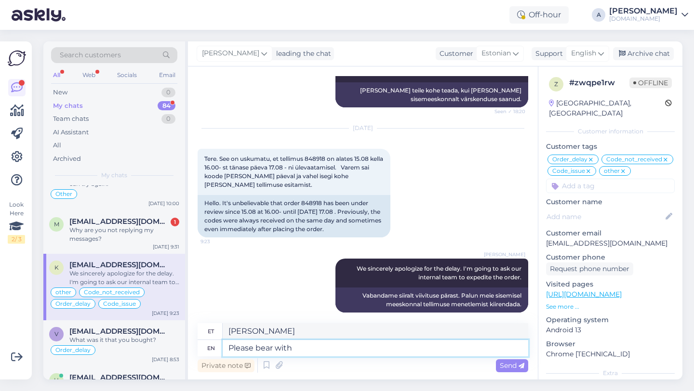
type textarea "Please bear with"
type textarea "Palun kannatlikkust"
type textarea "Please bear with us."
type textarea "Palun kannatlikkust."
drag, startPoint x: 328, startPoint y: 343, endPoint x: 207, endPoint y: 340, distance: 121.0
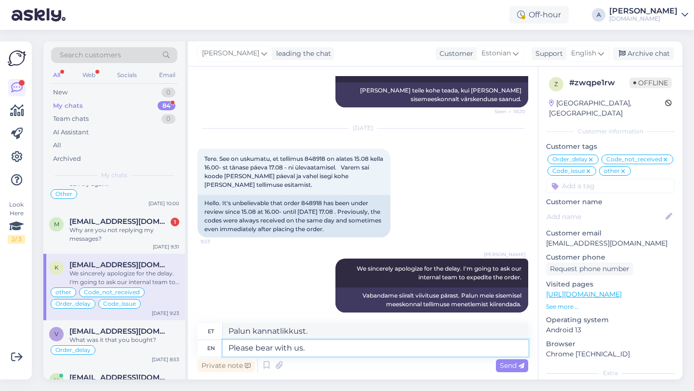
click at [207, 340] on div "en Please bear with us." at bounding box center [363, 348] width 330 height 16
click at [234, 348] on textarea "Please bear with us." at bounding box center [375, 348] width 305 height 16
type textarea "Please bear with us."
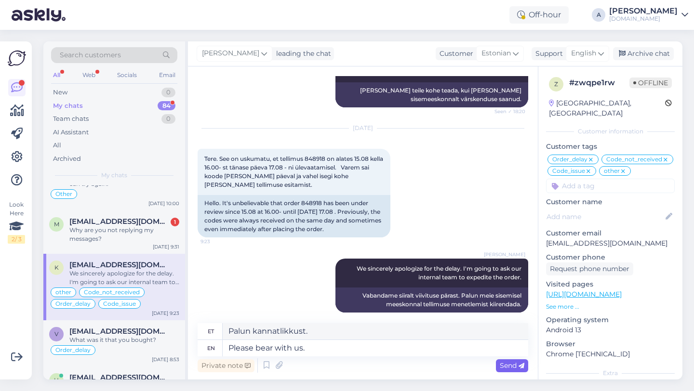
click at [514, 367] on span "Send" at bounding box center [512, 365] width 25 height 9
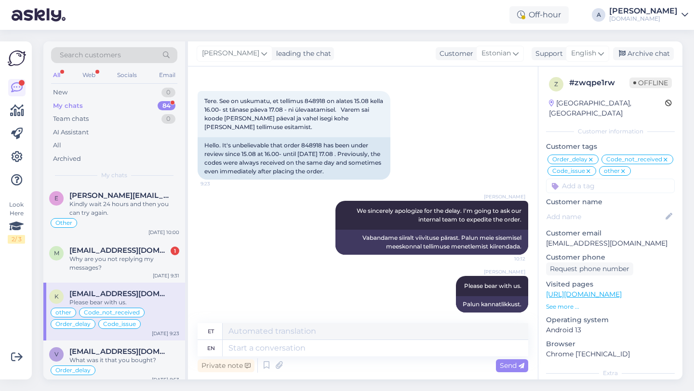
scroll to position [176, 0]
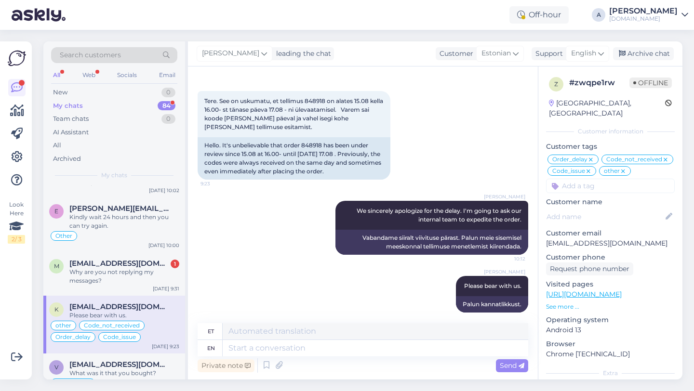
click at [116, 284] on div "Why are you not replying my messages?" at bounding box center [124, 276] width 110 height 17
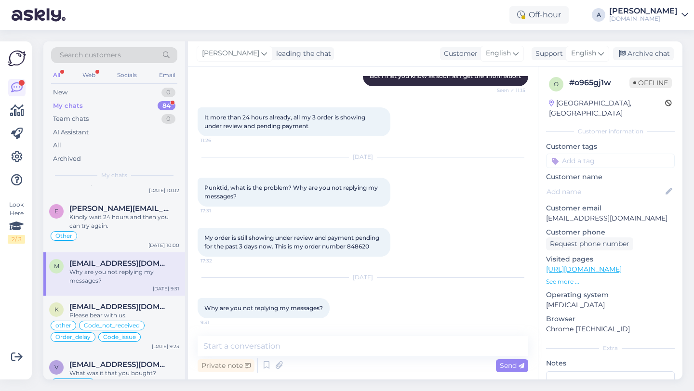
scroll to position [2234, 0]
drag, startPoint x: 372, startPoint y: 245, endPoint x: 348, endPoint y: 245, distance: 23.6
click at [348, 245] on div "My order is still showing under review and payment pending for the past 3 days …" at bounding box center [294, 240] width 193 height 29
copy span "848620"
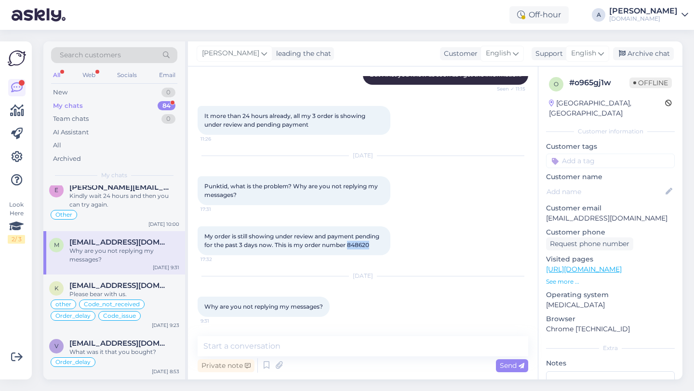
scroll to position [200, 0]
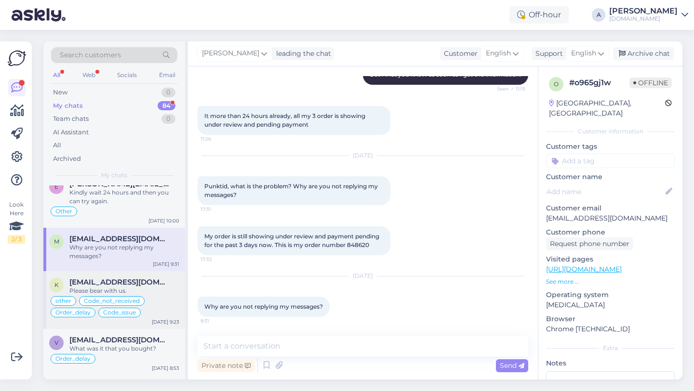
click at [129, 283] on span "korbisenni1955@gmail.com" at bounding box center [119, 282] width 100 height 9
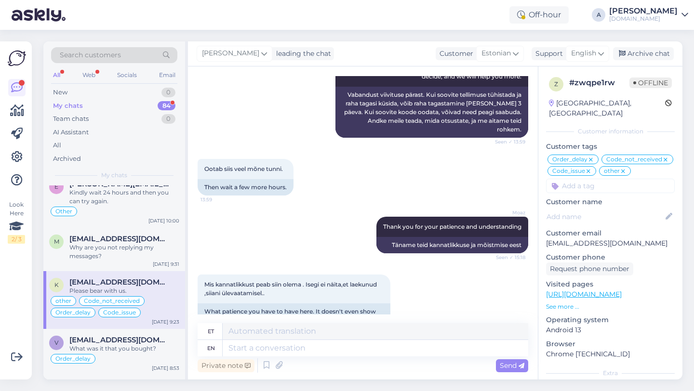
scroll to position [7801, 0]
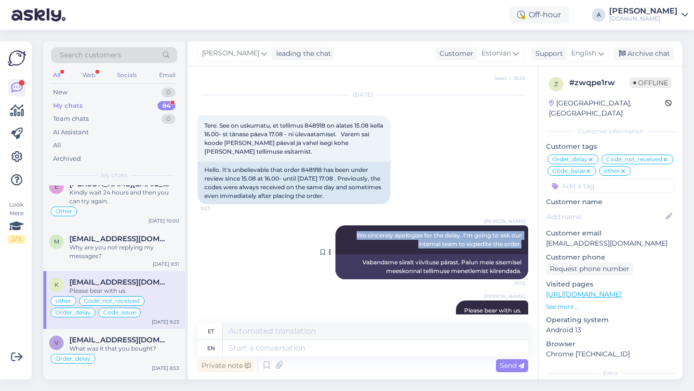
drag, startPoint x: 523, startPoint y: 235, endPoint x: 343, endPoint y: 222, distance: 180.2
click at [343, 225] on div "Alfredo We sincerely apologize for the delay. I'm going to ask our internal tea…" at bounding box center [431, 239] width 193 height 29
copy span "We sincerely apologize for the delay. I'm going to ask our internal team to exp…"
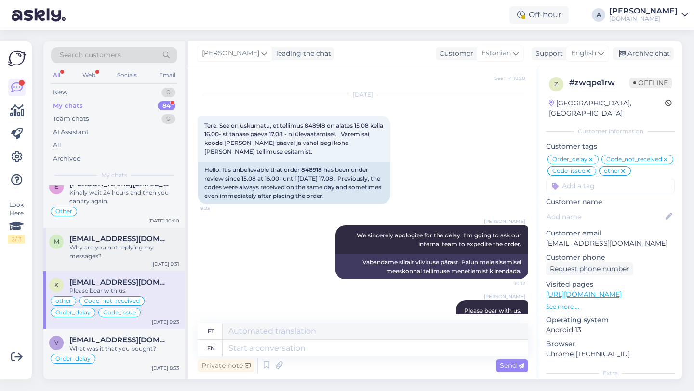
click at [124, 253] on div "Why are you not replying my messages?" at bounding box center [124, 251] width 110 height 17
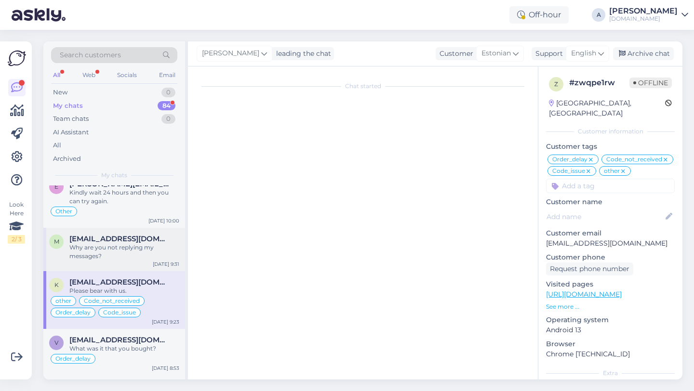
scroll to position [2234, 0]
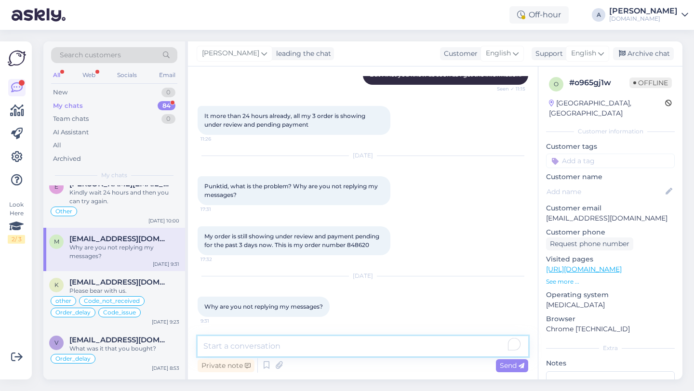
click at [300, 347] on textarea "To enrich screen reader interactions, please activate Accessibility in Grammarl…" at bounding box center [363, 346] width 330 height 20
paste textarea "We sincerely apologize for the delay. I'm going to ask our internal team to exp…"
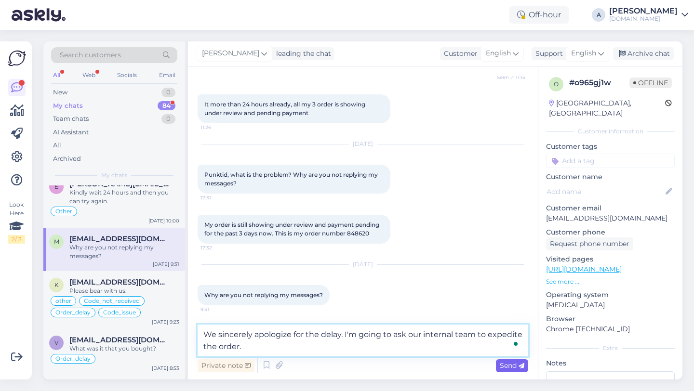
type textarea "We sincerely apologize for the delay. I'm going to ask our internal team to exp…"
click at [500, 366] on span "Send" at bounding box center [512, 365] width 25 height 9
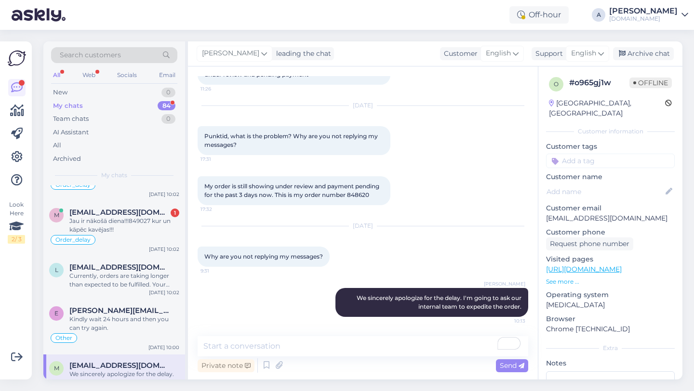
scroll to position [52, 0]
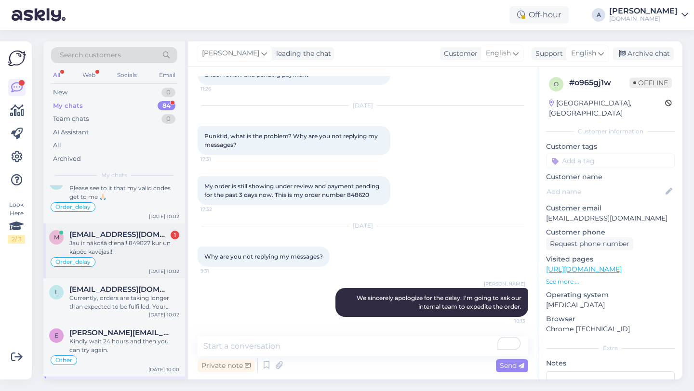
click at [121, 246] on div "Jau ir nākošā diena!!!849027 kur un kāpēc kavējas!!!" at bounding box center [124, 247] width 110 height 17
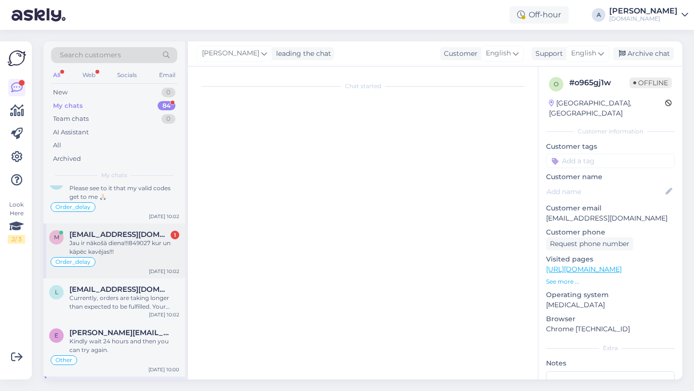
scroll to position [6557, 0]
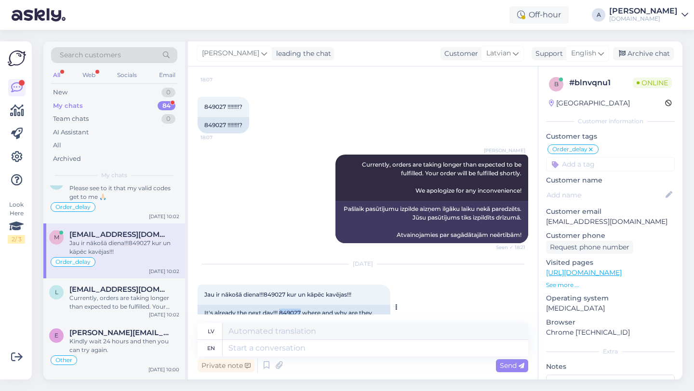
drag, startPoint x: 301, startPoint y: 286, endPoint x: 281, endPoint y: 287, distance: 20.2
click at [281, 305] on div "It's already the next day!!! 849027 where and why are they late!!!" at bounding box center [294, 317] width 193 height 25
click at [282, 346] on textarea at bounding box center [375, 348] width 305 height 16
paste textarea "We sincerely apologize for the delay. I'm going to ask our internal team to exp…"
type textarea "We sincerely apologize for the delay. I'm going to ask our internal team to exp…"
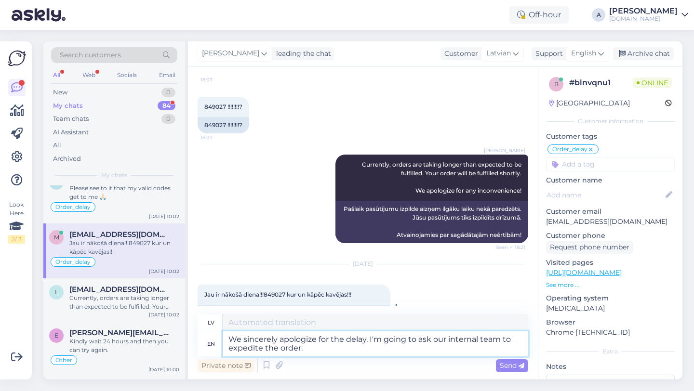
type textarea "Mēs sirsnīgi atvainojamies par kavēšanos. Es lūgšu mūsu iekšējo komandu paātrin…"
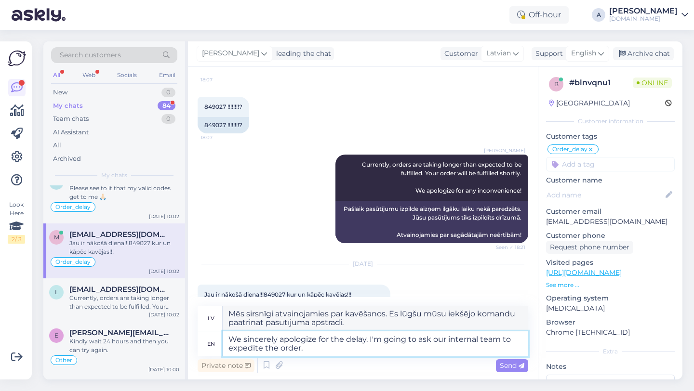
type textarea "We sincerely apologize for the delay. I'm going to ask our internal team to exp…"
drag, startPoint x: 302, startPoint y: 285, endPoint x: 285, endPoint y: 286, distance: 16.9
click at [280, 305] on div "It's already the next day!!! 849027 where and why are they late!!!" at bounding box center [294, 317] width 193 height 25
click at [513, 366] on span "Send" at bounding box center [512, 365] width 25 height 9
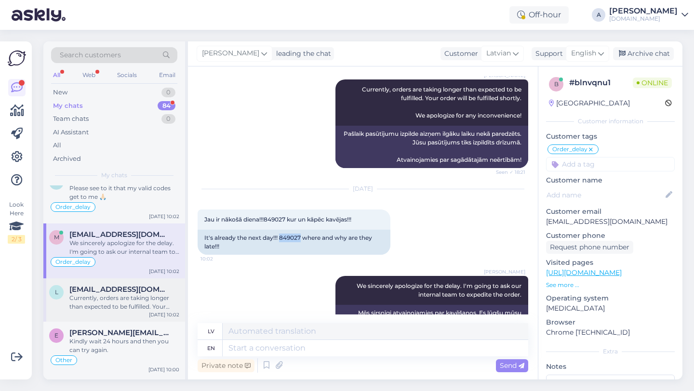
scroll to position [0, 0]
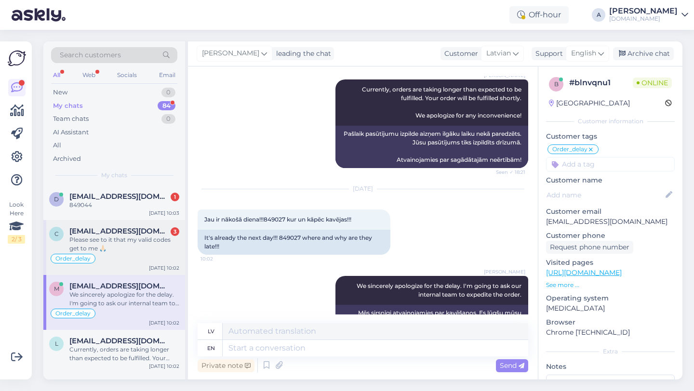
click at [123, 238] on div "Please see to it that my valid codes get to me 🙏🏻" at bounding box center [124, 244] width 110 height 17
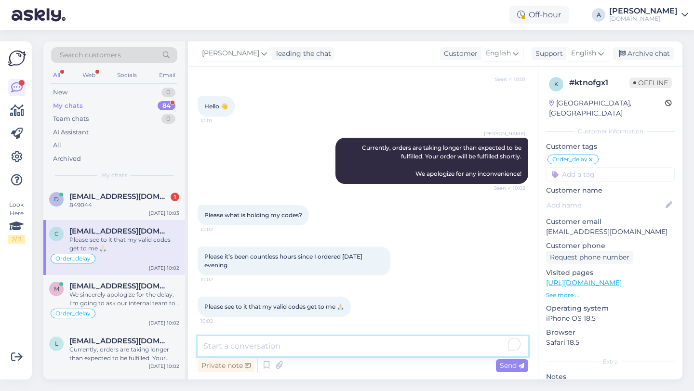
click at [251, 350] on textarea "To enrich screen reader interactions, please activate Accessibility in Grammarl…" at bounding box center [363, 346] width 330 height 20
drag, startPoint x: 210, startPoint y: 345, endPoint x: 164, endPoint y: 325, distance: 50.0
click at [159, 343] on div "Search customers All Web Socials Email New 0 My chats 84 Team chats 0 AI Assist…" at bounding box center [362, 210] width 639 height 338
click at [318, 347] on textarea "I'll let you know oimmediately. once I get an update from our internal team." at bounding box center [363, 346] width 330 height 20
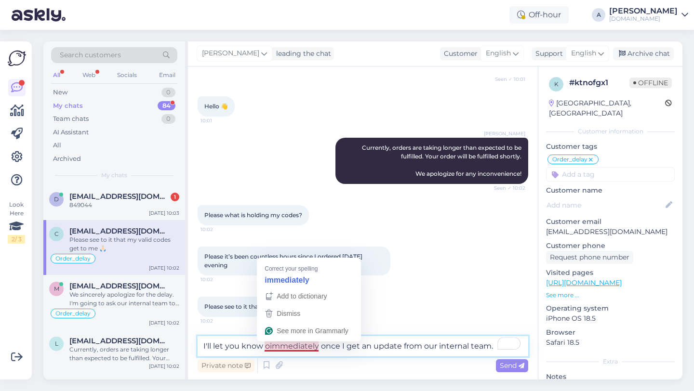
click at [268, 348] on textarea "I'll let you know oimmediately once I get an update from our internal team." at bounding box center [363, 346] width 330 height 20
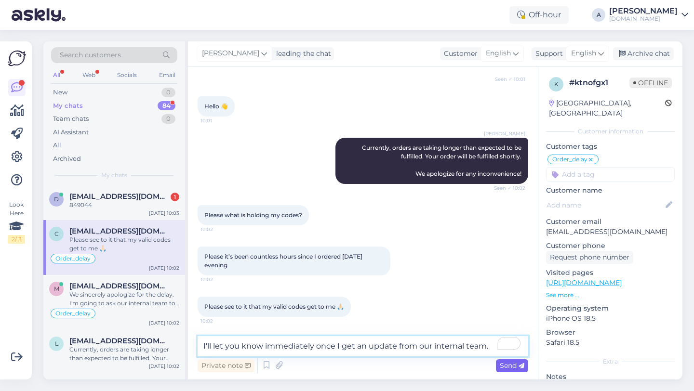
type textarea "I'll let you know immediately once I get an update from our internal team."
click at [503, 368] on span "Send" at bounding box center [512, 365] width 25 height 9
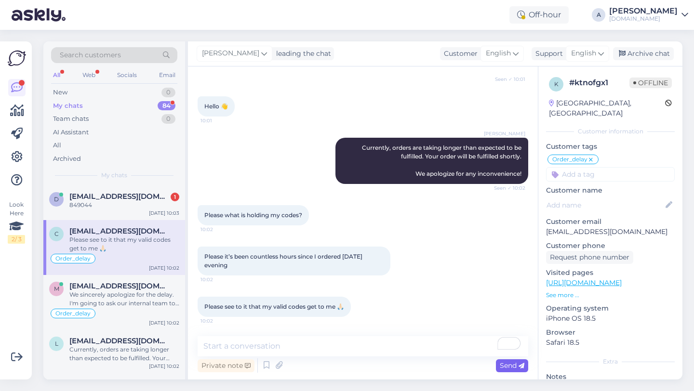
scroll to position [430, 0]
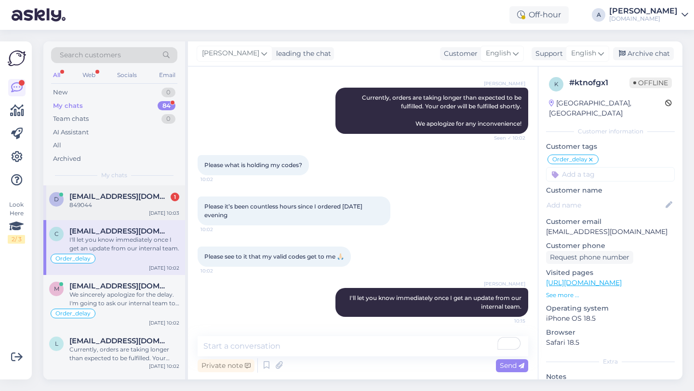
click at [123, 202] on div "849044" at bounding box center [124, 205] width 110 height 9
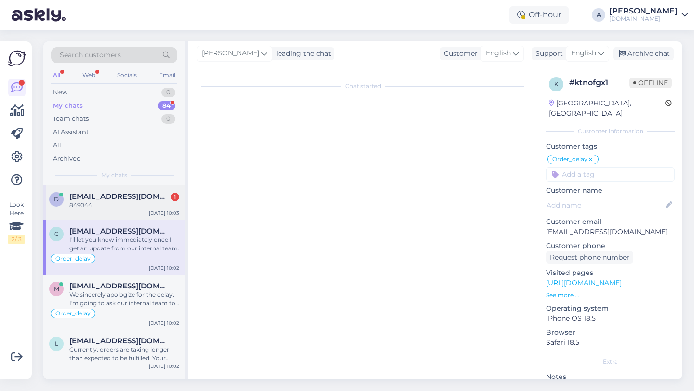
scroll to position [449, 0]
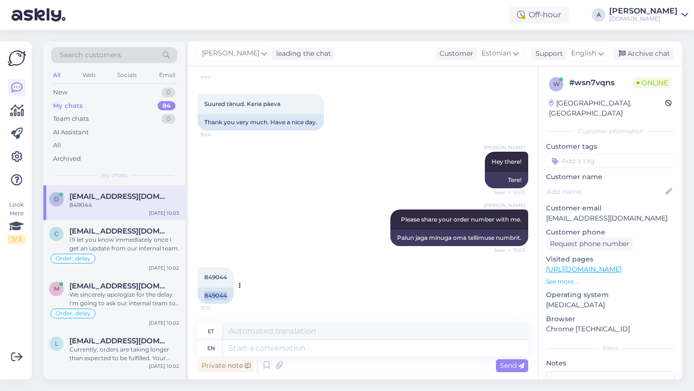
drag, startPoint x: 228, startPoint y: 296, endPoint x: 205, endPoint y: 296, distance: 22.6
click at [205, 296] on div "849044" at bounding box center [216, 296] width 36 height 16
click at [264, 349] on textarea at bounding box center [375, 348] width 305 height 16
type textarea "Thanks!"
type textarea "Aitäh!"
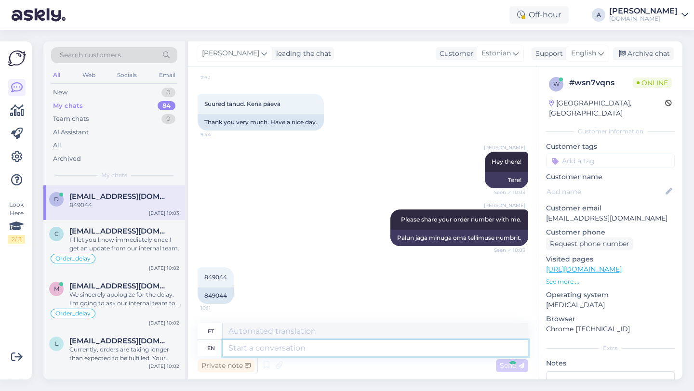
scroll to position [507, 0]
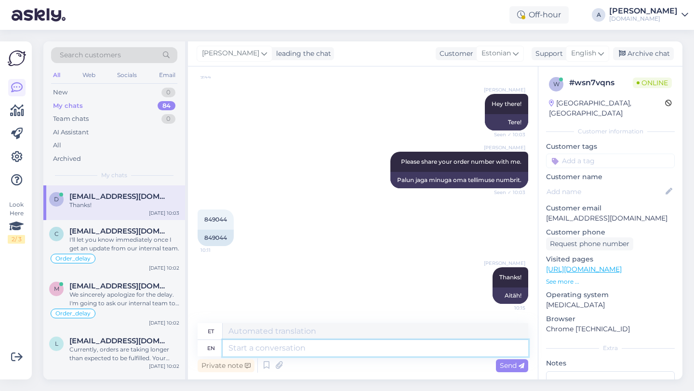
paste textarea "Currently, orders are taking longer than expected to be fulfilled. Your order w…"
type textarea "Currently, orders are taking longer than expected to be fulfilled. Your order w…"
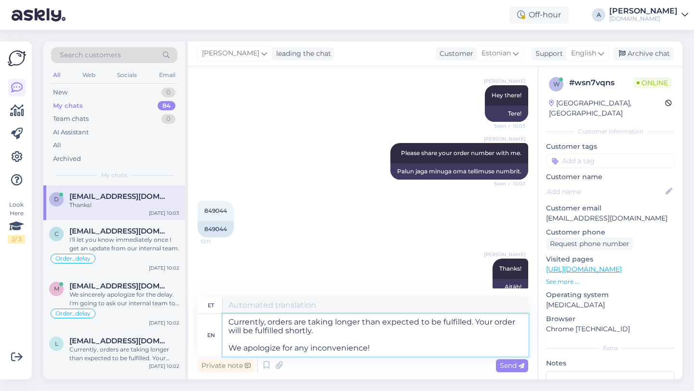
type textarea "Praegu võtab tellimuste täitmine oodatust kauem aega. Teie tellimus täidetakse …"
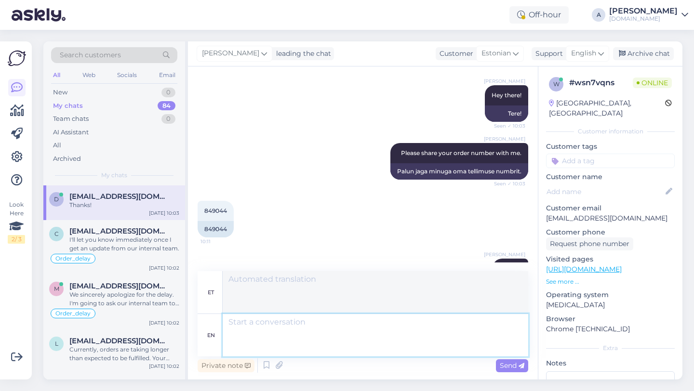
scroll to position [617, 0]
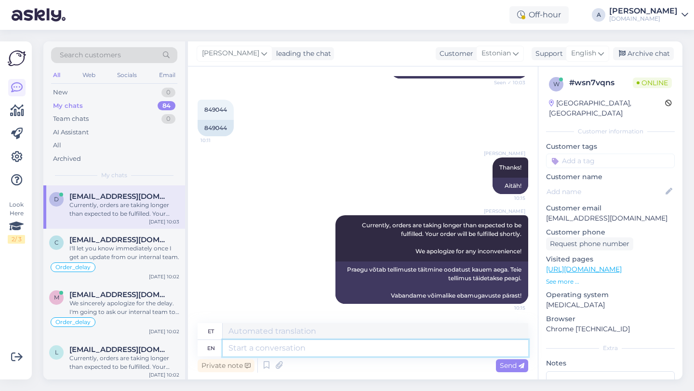
drag, startPoint x: 264, startPoint y: 349, endPoint x: 412, endPoint y: 196, distance: 213.6
click at [264, 342] on textarea at bounding box center [375, 348] width 305 height 16
click at [583, 154] on input at bounding box center [610, 161] width 129 height 14
type input "orde"
click at [603, 184] on span "Order_delay" at bounding box center [610, 187] width 35 height 6
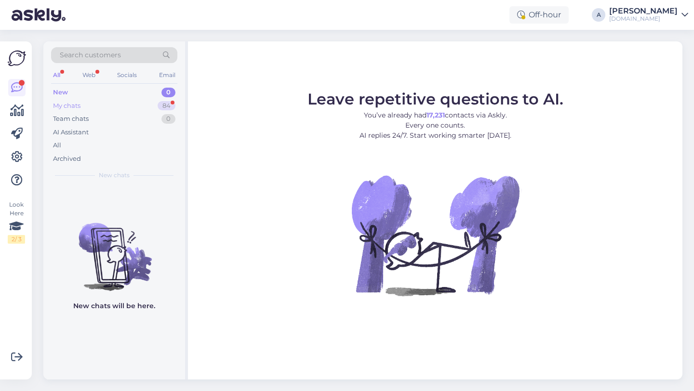
click at [168, 104] on div "84" at bounding box center [167, 106] width 18 height 10
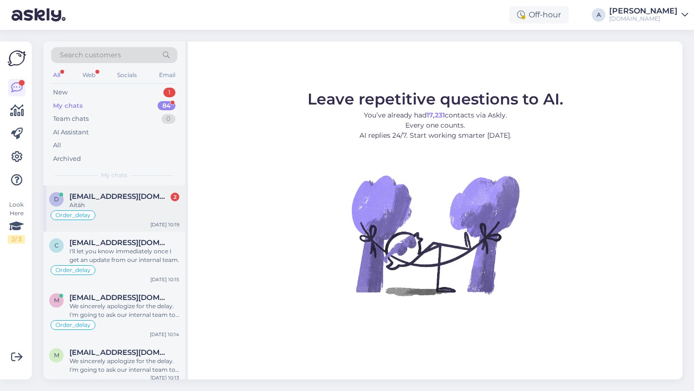
click at [155, 203] on div "Aitäh" at bounding box center [124, 205] width 110 height 9
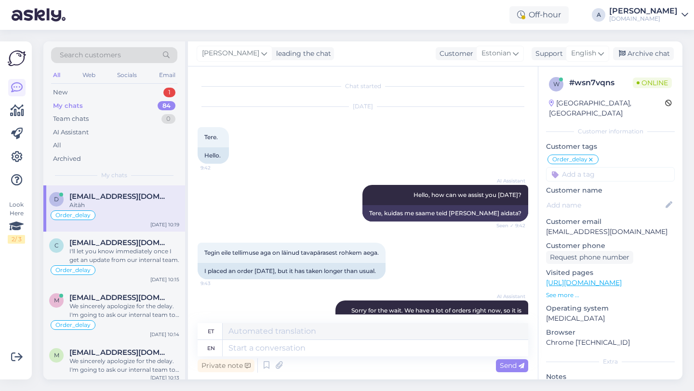
scroll to position [733, 0]
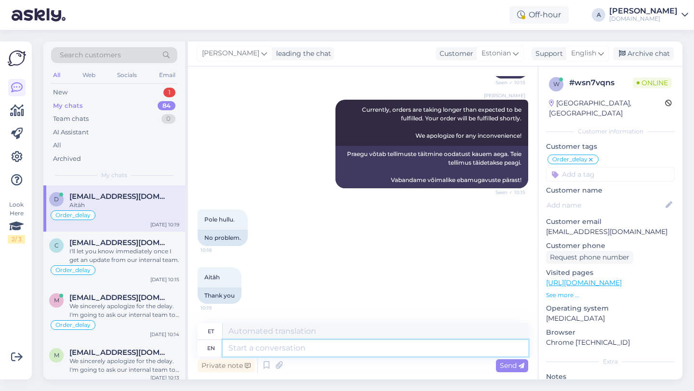
click at [277, 348] on textarea at bounding box center [375, 348] width 305 height 16
type textarea "You're w"
type textarea "Sa oled"
type textarea "You're welcome!"
type textarea "Pole tänu väärt!"
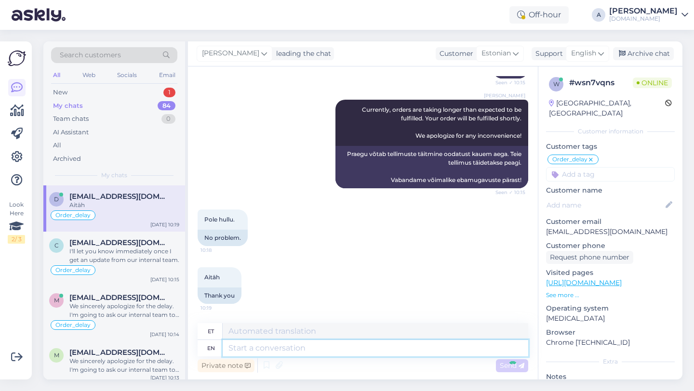
scroll to position [791, 0]
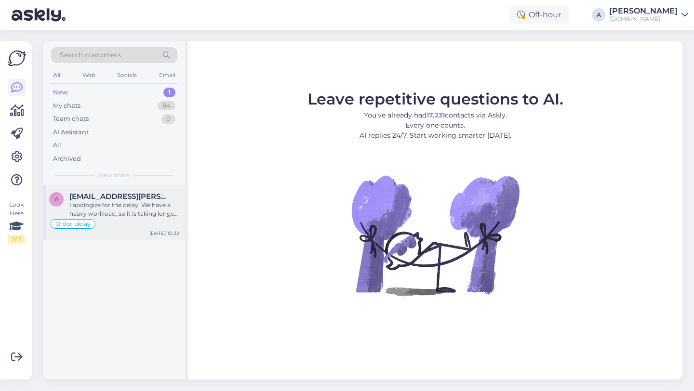
click at [143, 209] on div "I apologize for the delay. We have a heavy workload, so it is taking longer to …" at bounding box center [124, 209] width 110 height 17
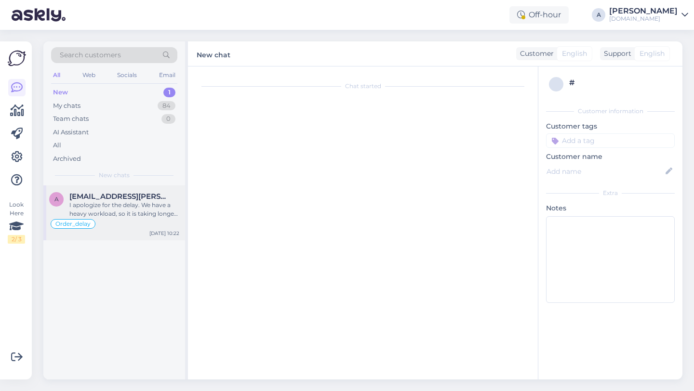
scroll to position [2473, 0]
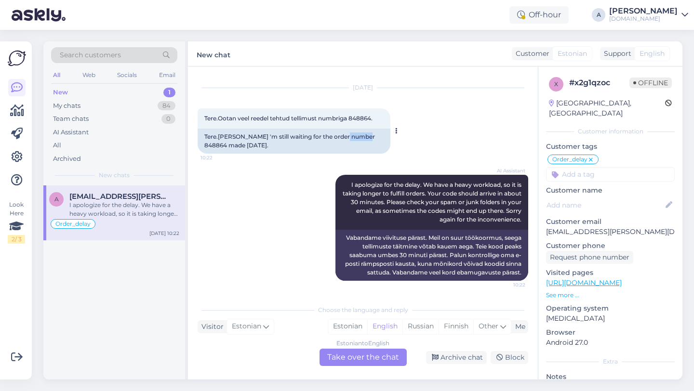
drag, startPoint x: 368, startPoint y: 138, endPoint x: 345, endPoint y: 139, distance: 23.1
click at [345, 139] on div "Tere.[PERSON_NAME] 'm still waiting for the order number 848864 made [DATE]." at bounding box center [294, 141] width 193 height 25
copy div "848864"
